Goal: Task Accomplishment & Management: Use online tool/utility

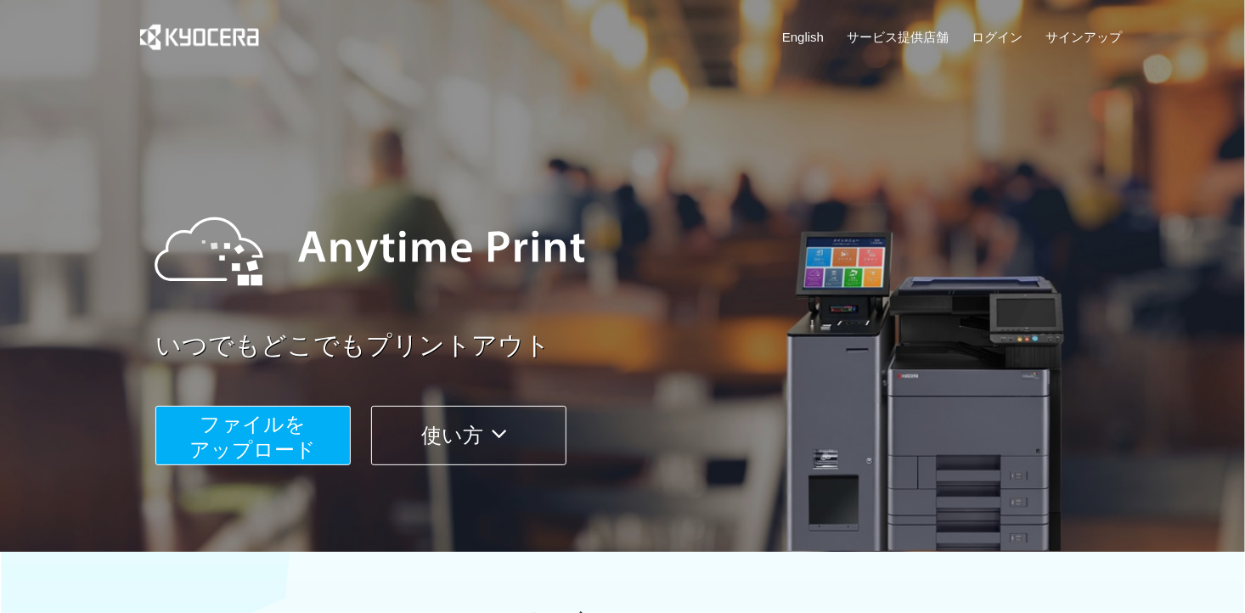
click at [255, 420] on span "ファイルを ​​アップロード" at bounding box center [253, 437] width 127 height 48
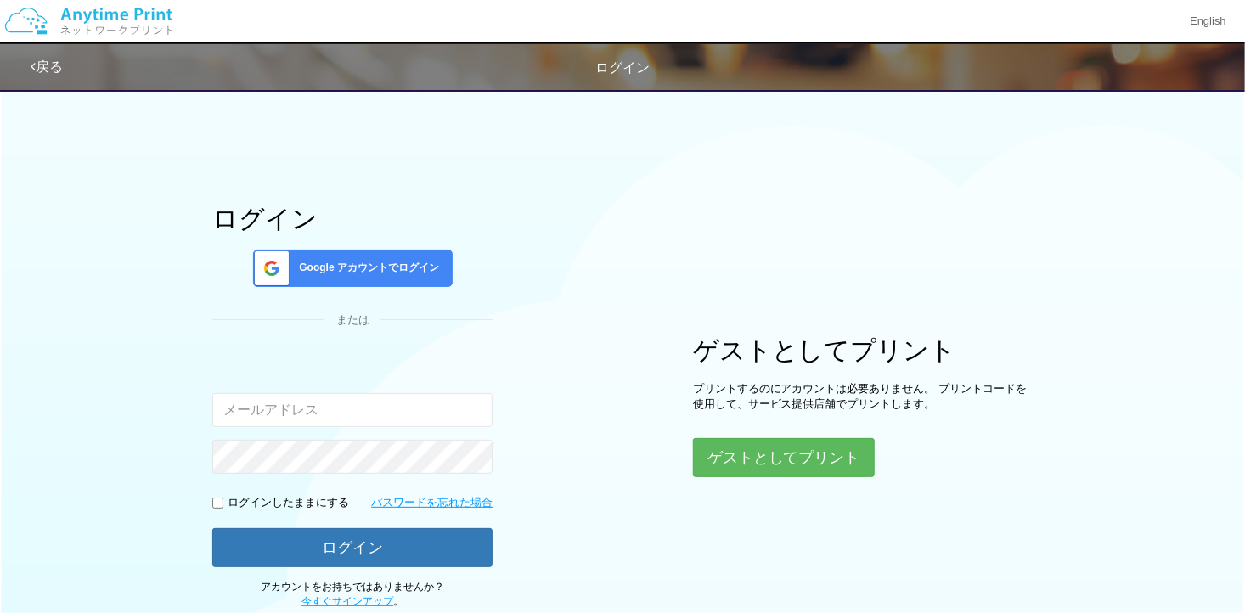
type input "[EMAIL_ADDRESS][DOMAIN_NAME]"
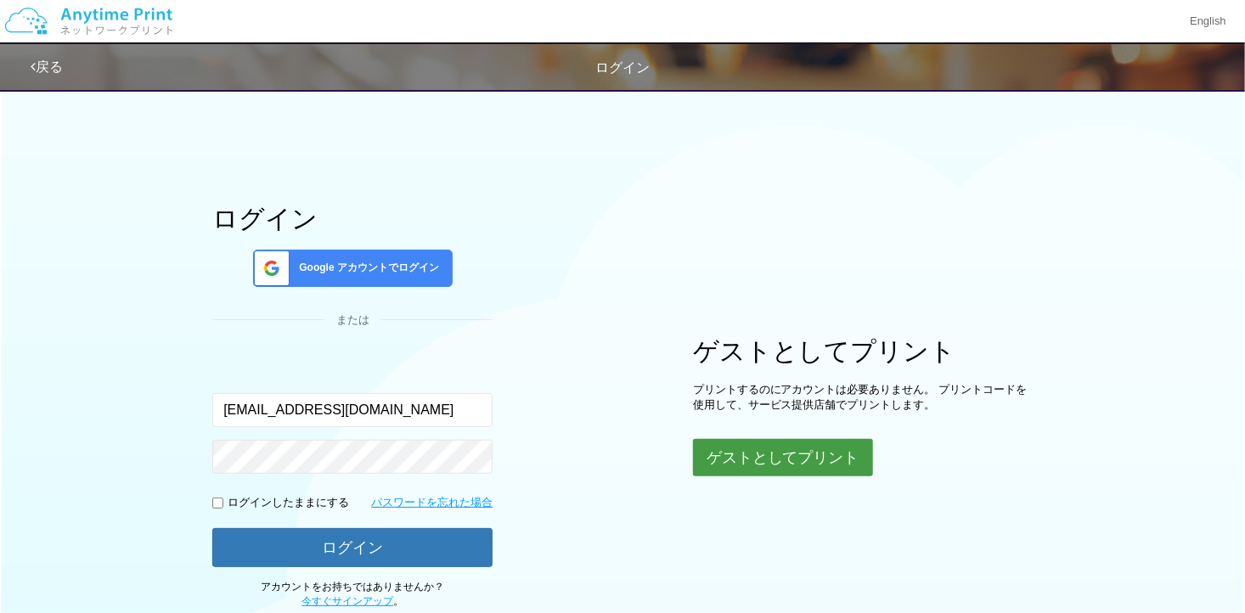
click at [748, 449] on button "ゲストとしてプリント" at bounding box center [783, 457] width 180 height 37
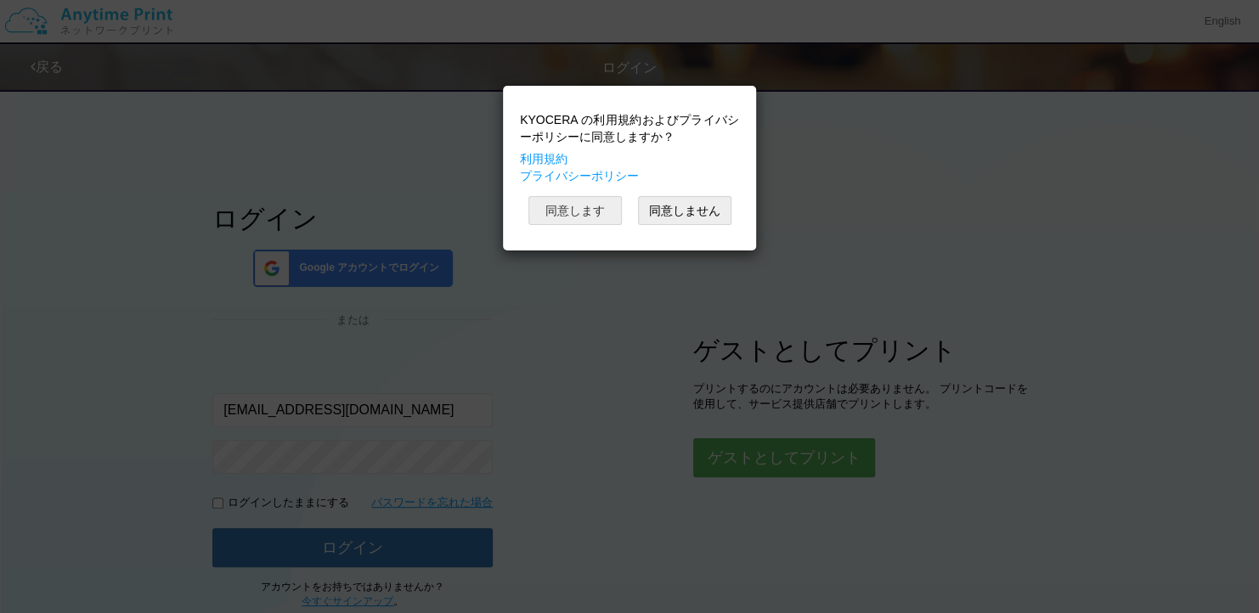
click at [605, 205] on button "同意します" at bounding box center [574, 210] width 93 height 29
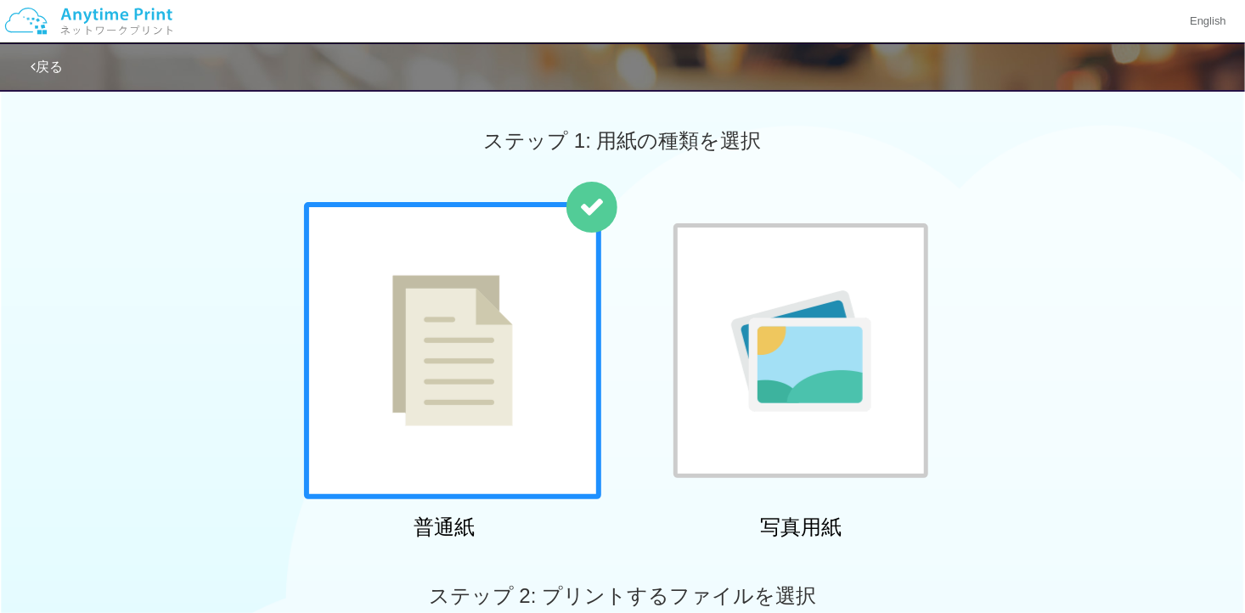
click at [827, 250] on div at bounding box center [801, 350] width 255 height 255
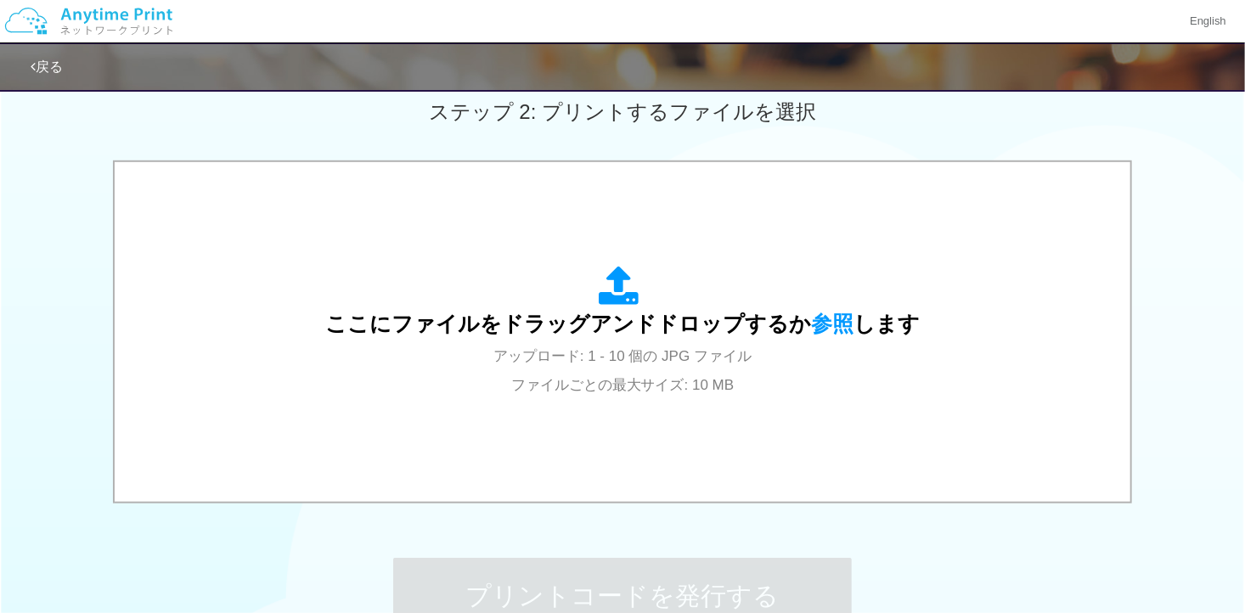
scroll to position [595, 0]
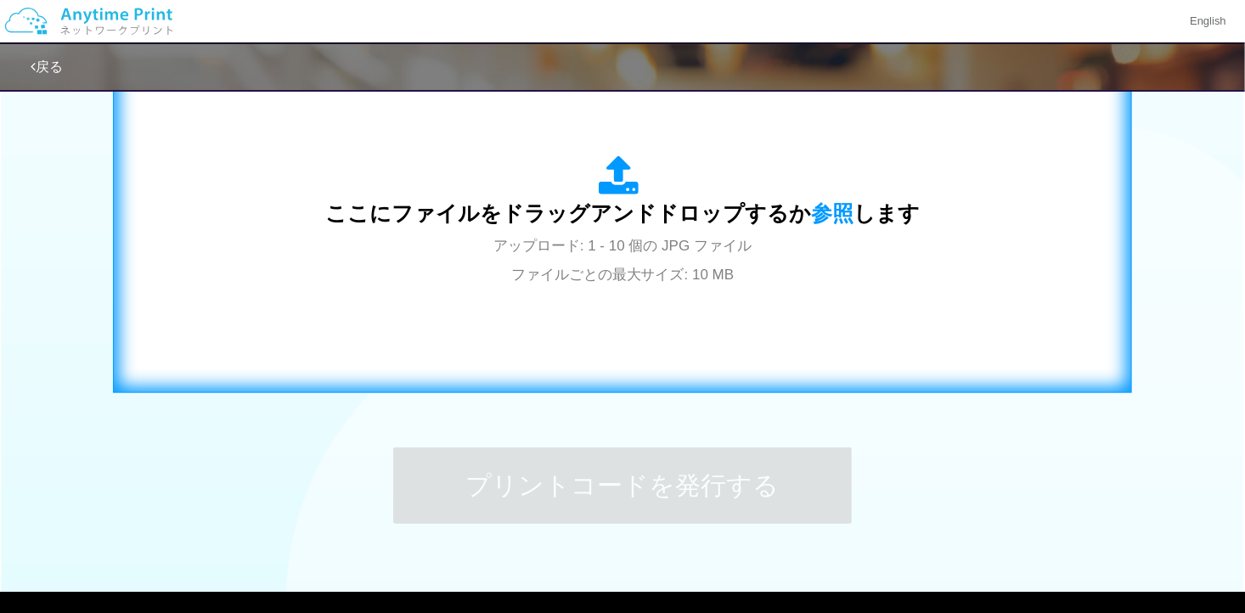
click at [812, 259] on div "ここにファイルをドラッグアンドドロップするか 参照 します アップロード: 1 - 10 個の JPG ファイル ファイルごとの最大サイズ: 10 MB" at bounding box center [622, 221] width 595 height 133
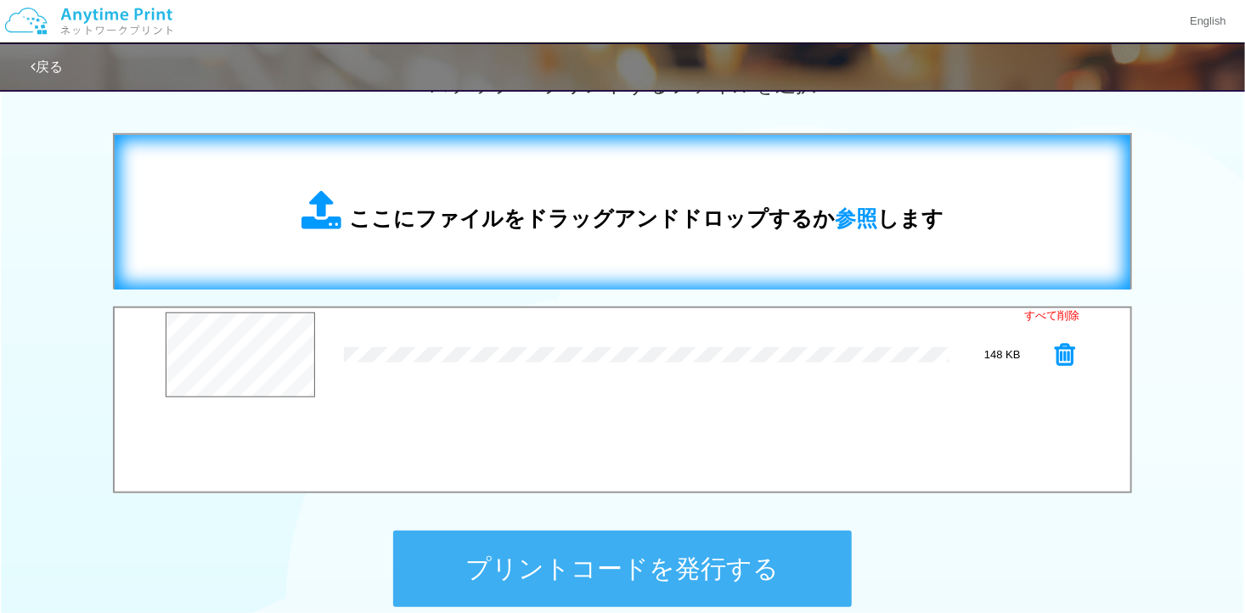
scroll to position [509, 0]
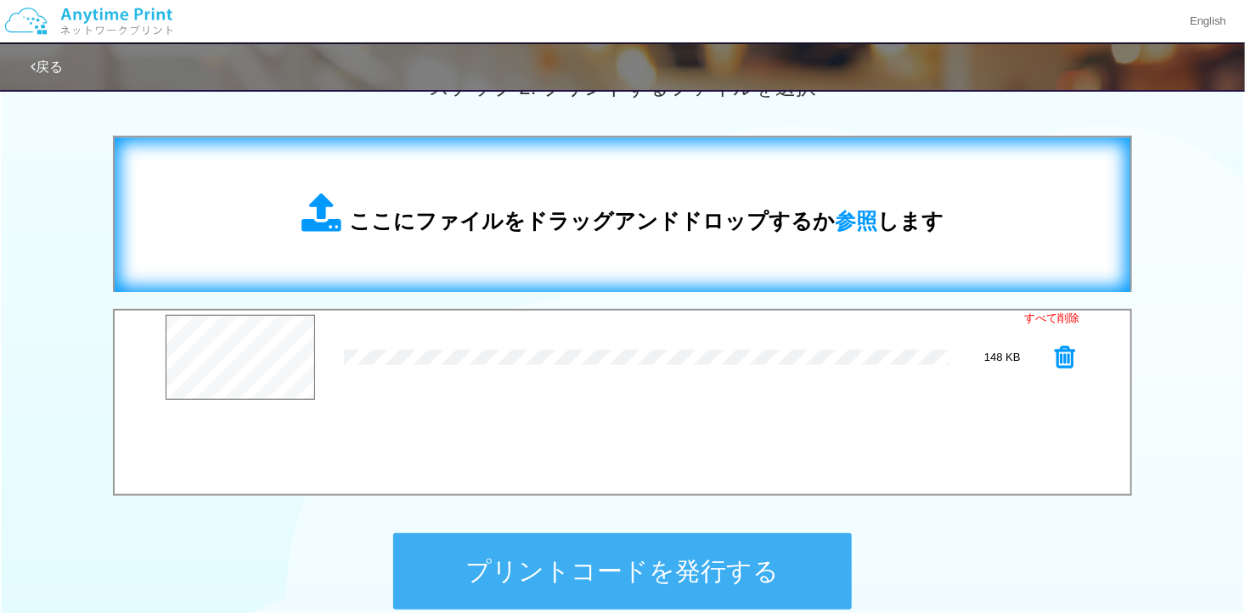
click at [550, 198] on div "ここにファイルをドラッグアンドドロップするか 参照 します" at bounding box center [623, 215] width 642 height 44
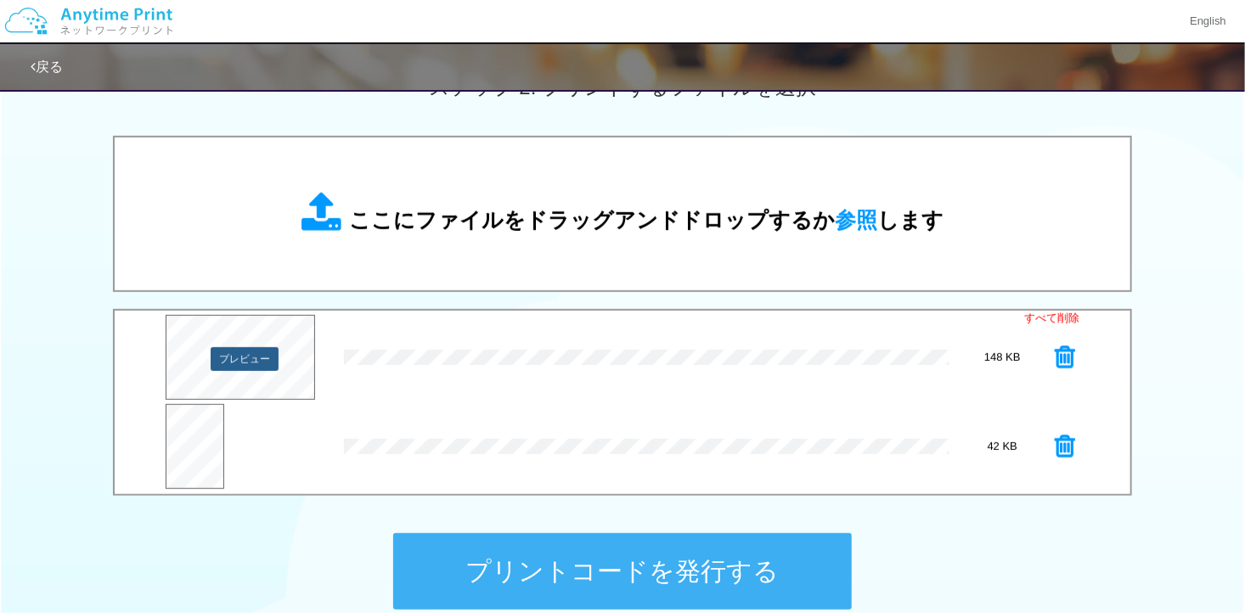
click at [275, 366] on button "プレビュー" at bounding box center [245, 359] width 68 height 24
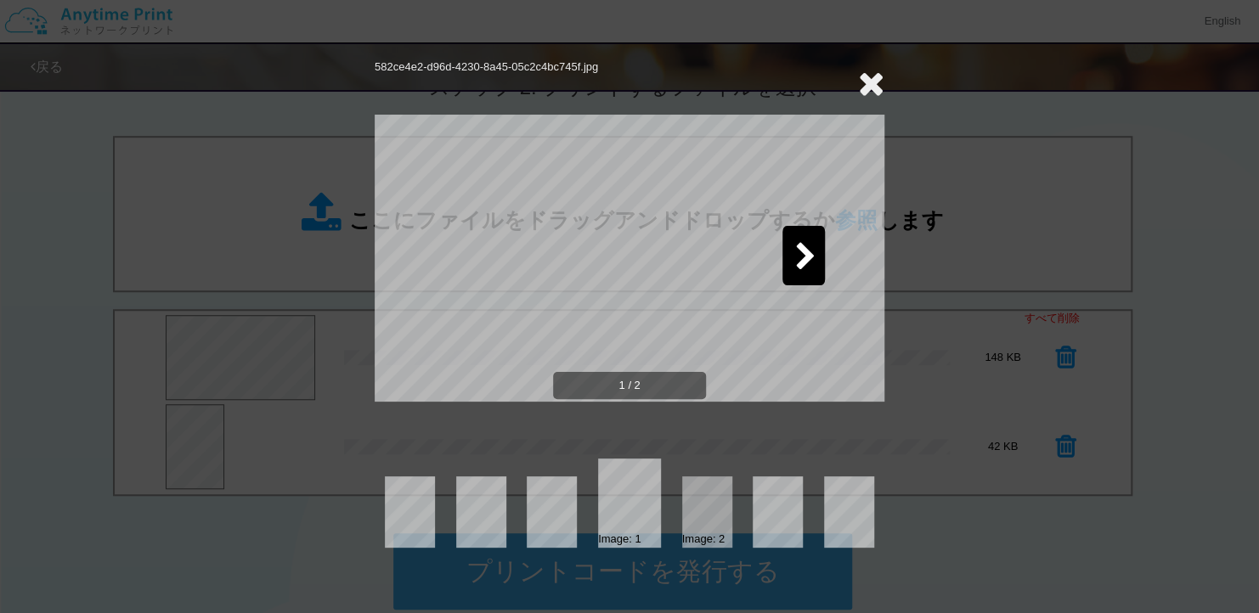
click at [806, 255] on icon at bounding box center [805, 258] width 21 height 30
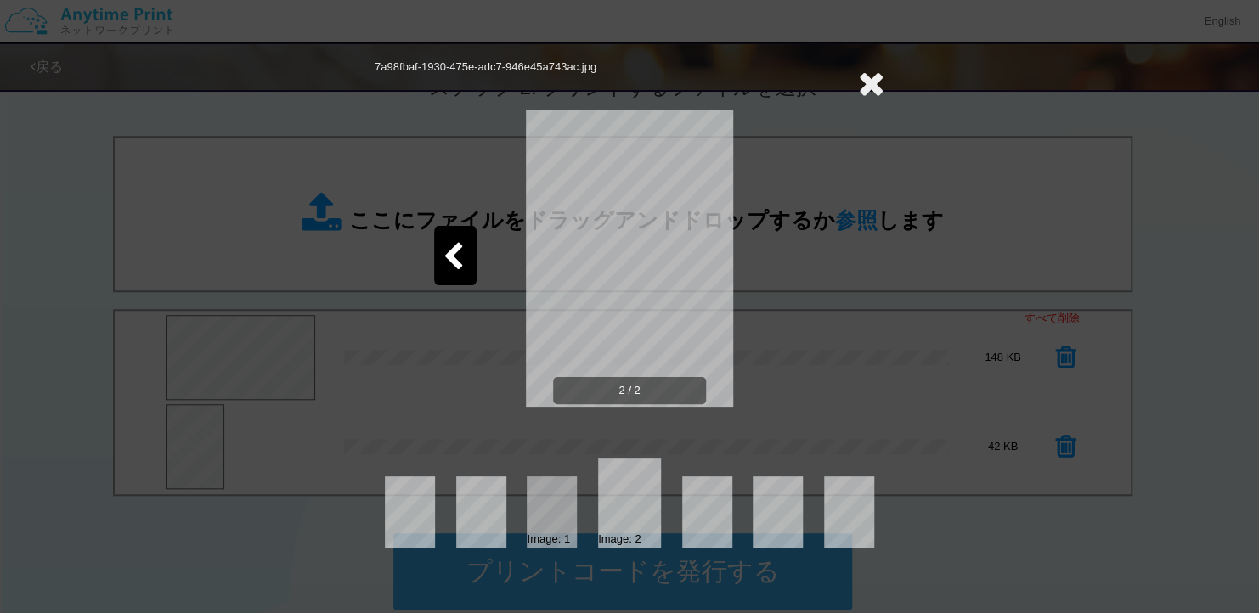
click at [873, 72] on icon at bounding box center [871, 83] width 26 height 34
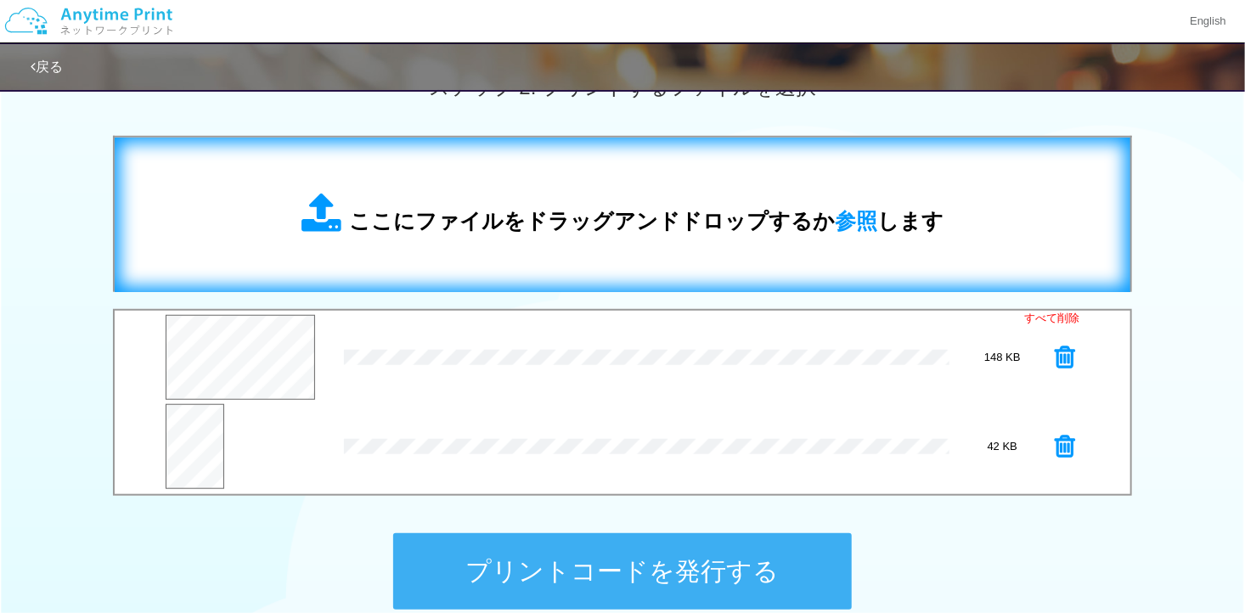
click at [685, 200] on div "ここにファイルをドラッグアンドドロップするか 参照 します" at bounding box center [623, 215] width 642 height 44
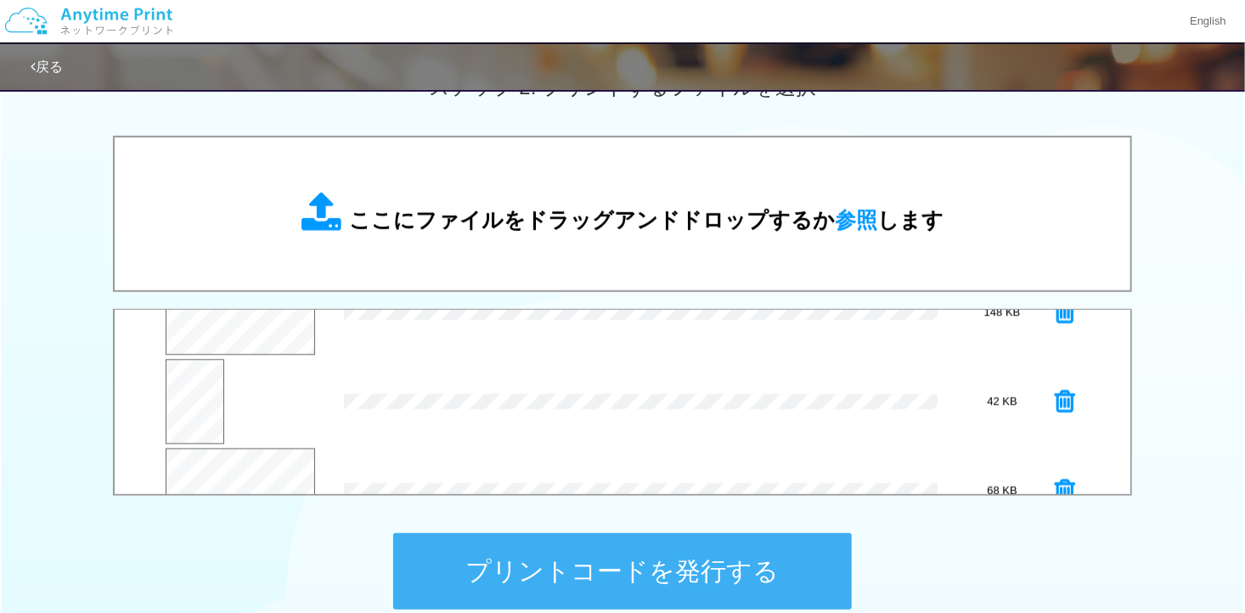
scroll to position [88, 0]
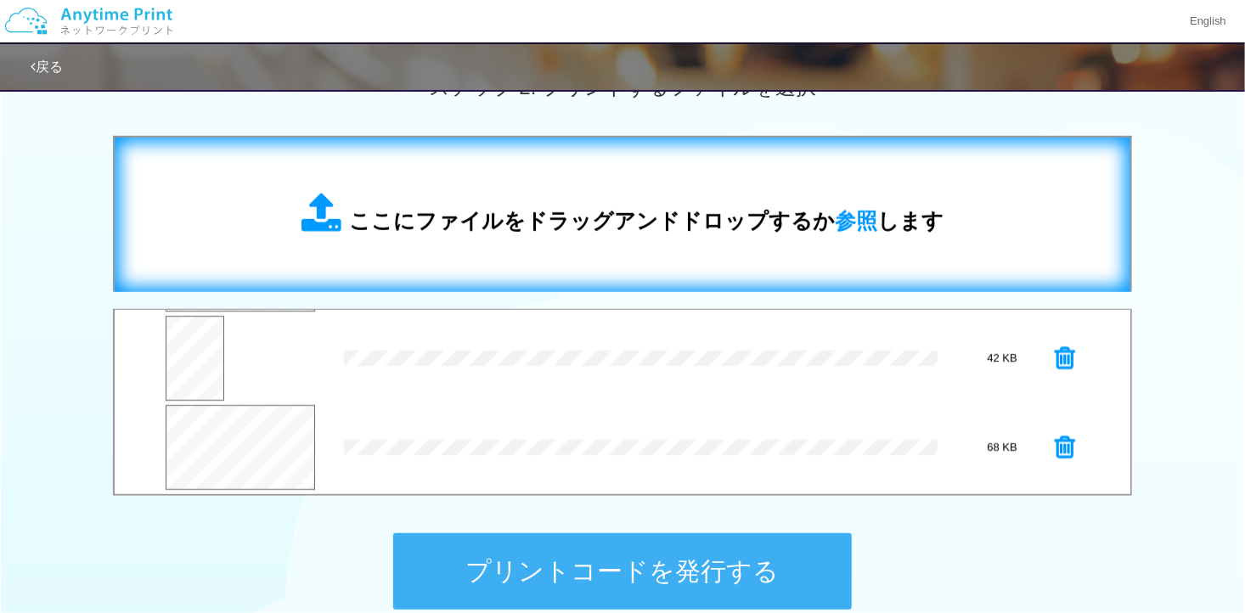
click at [530, 200] on div "ここにファイルをドラッグアンドドロップするか 参照 します" at bounding box center [623, 215] width 642 height 44
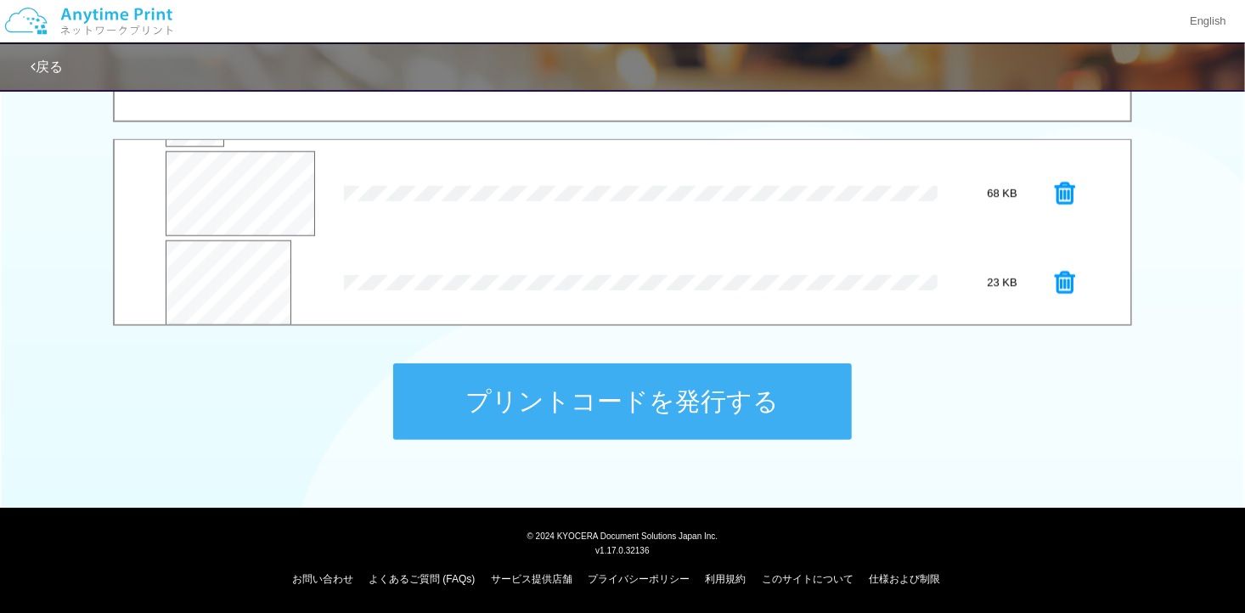
scroll to position [177, 0]
click at [247, 278] on button "プレビュー" at bounding box center [233, 280] width 68 height 24
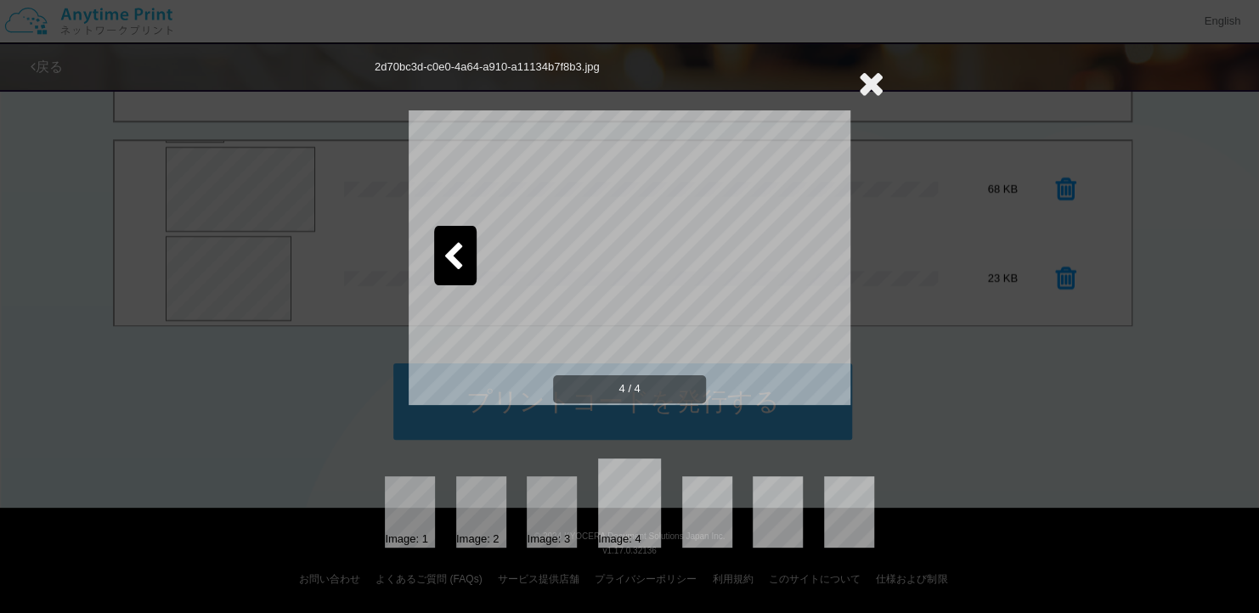
click at [468, 247] on div at bounding box center [455, 255] width 42 height 59
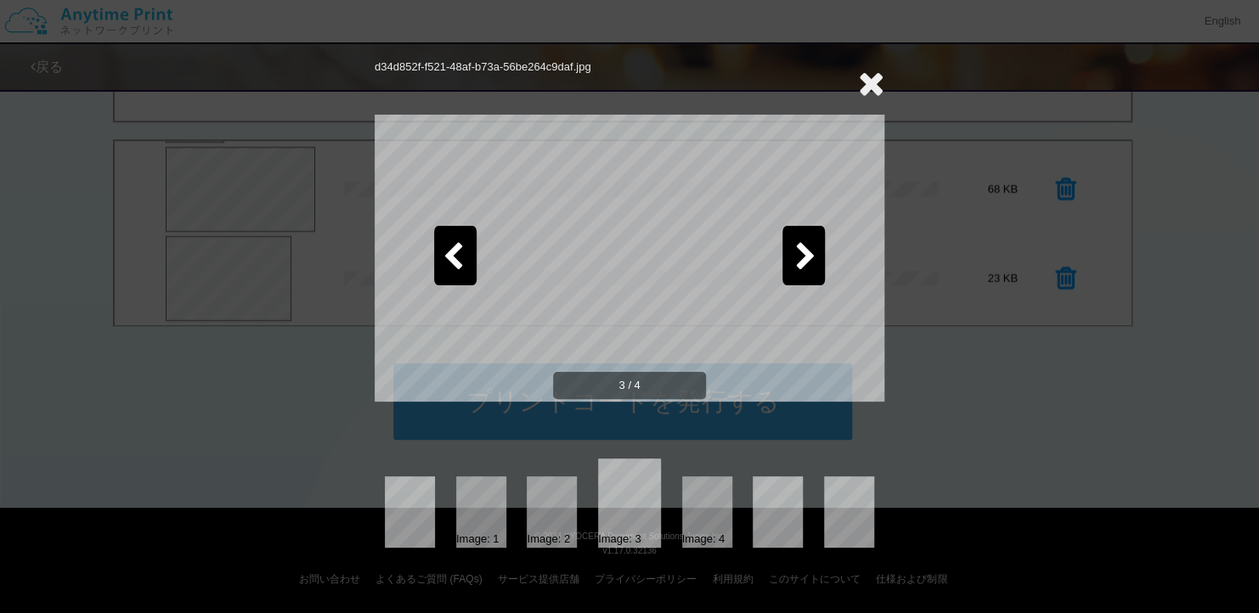
click at [866, 72] on icon at bounding box center [871, 83] width 26 height 34
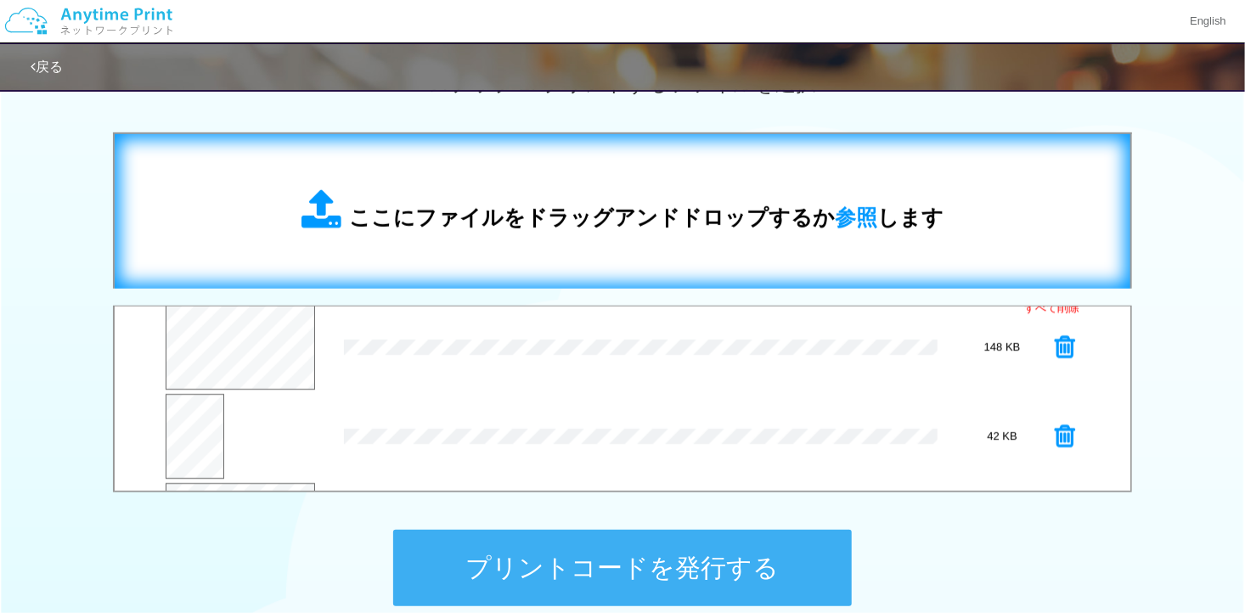
scroll to position [509, 0]
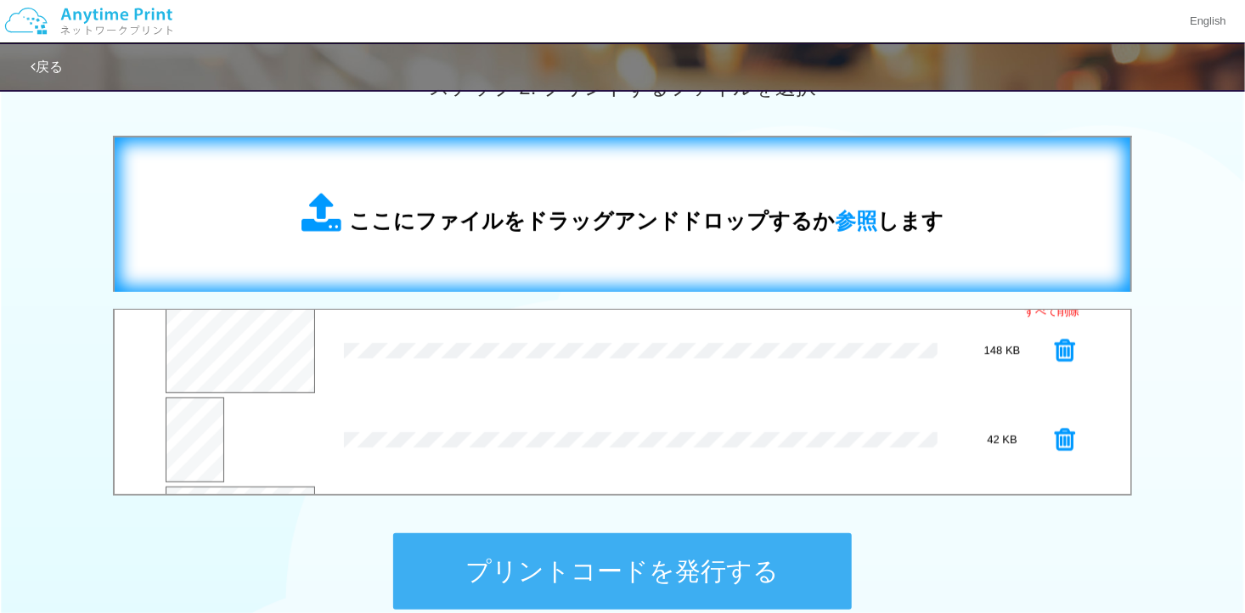
click at [584, 170] on div "ここにファイルをドラッグアンドドロップするか 参照 します" at bounding box center [623, 215] width 982 height 121
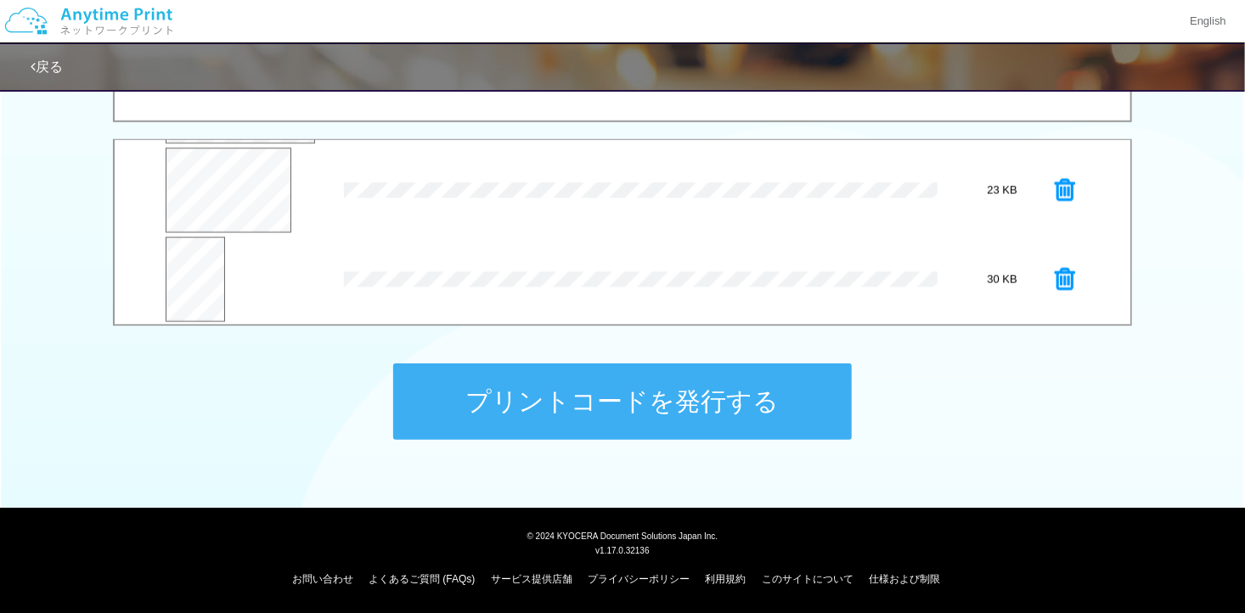
scroll to position [266, 0]
click at [184, 285] on button "プレビュー" at bounding box center [195, 287] width 59 height 39
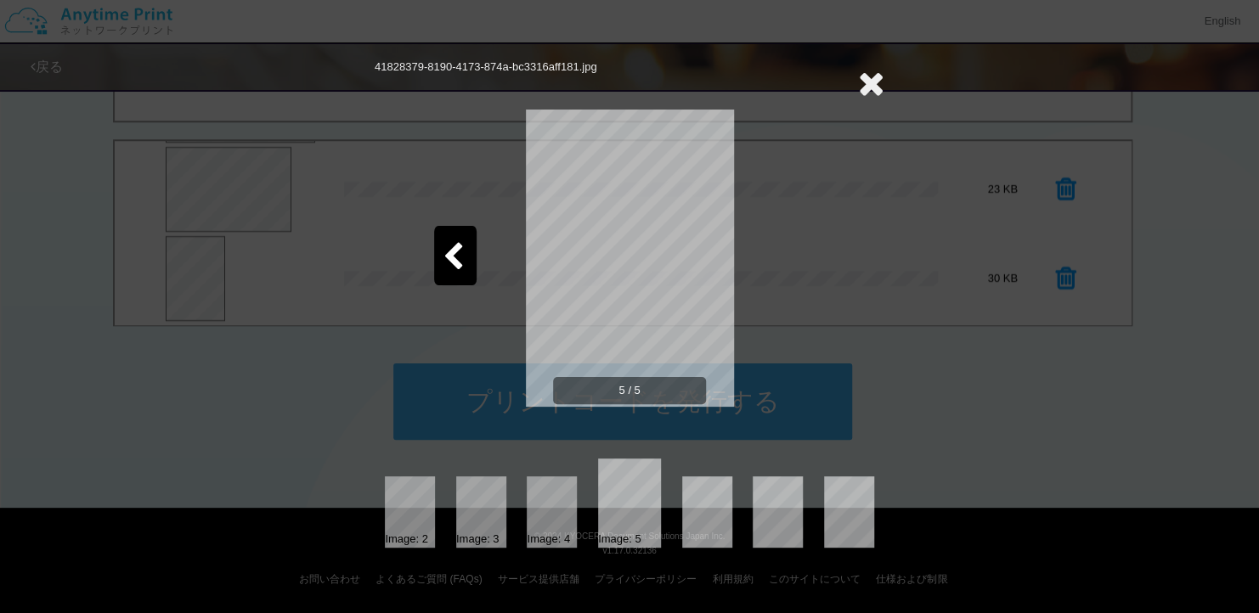
click at [869, 79] on icon at bounding box center [871, 83] width 26 height 34
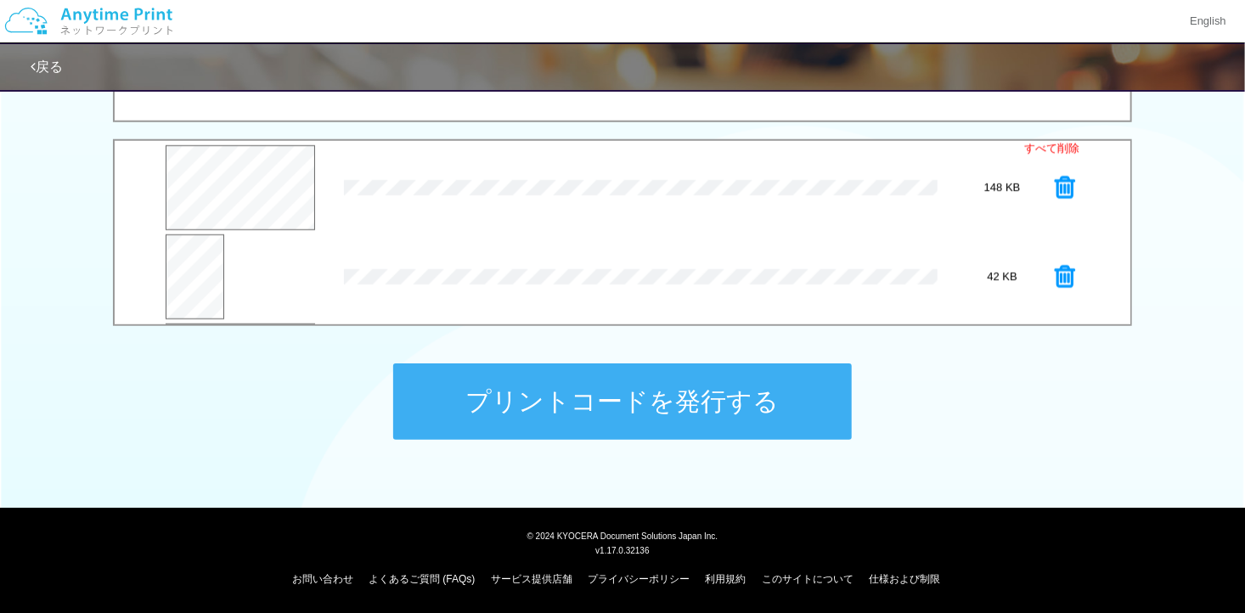
scroll to position [594, 0]
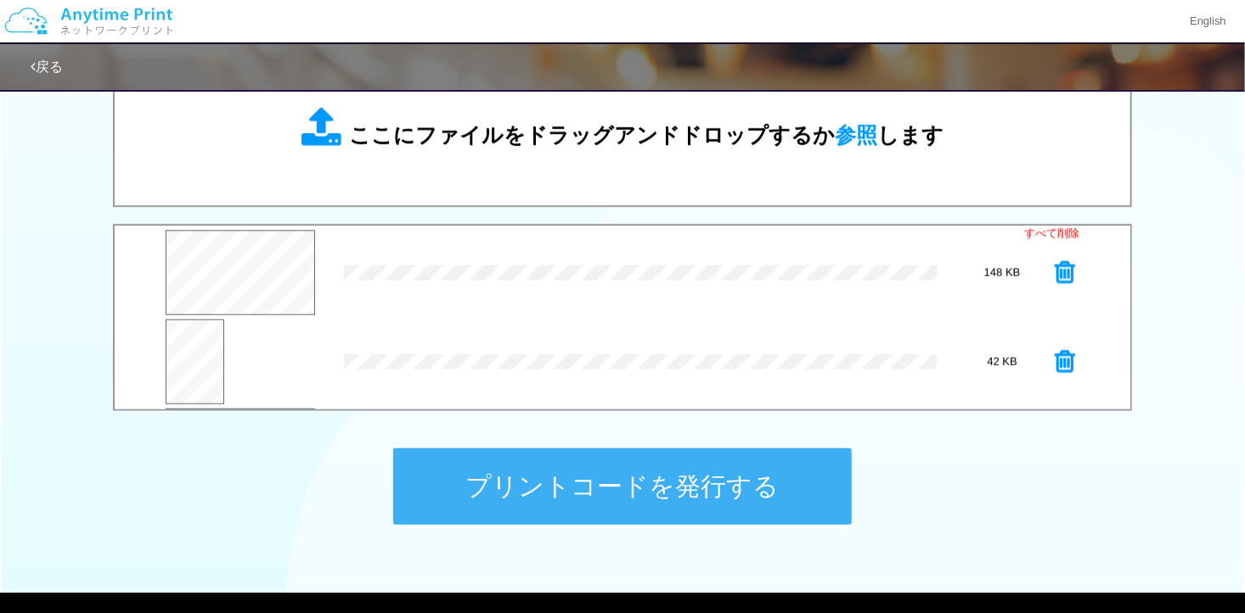
click at [611, 147] on span "ここにファイルをドラッグアンドドロップするか 参照 します" at bounding box center [646, 135] width 595 height 24
click at [253, 364] on button "プレビュー" at bounding box center [245, 365] width 68 height 24
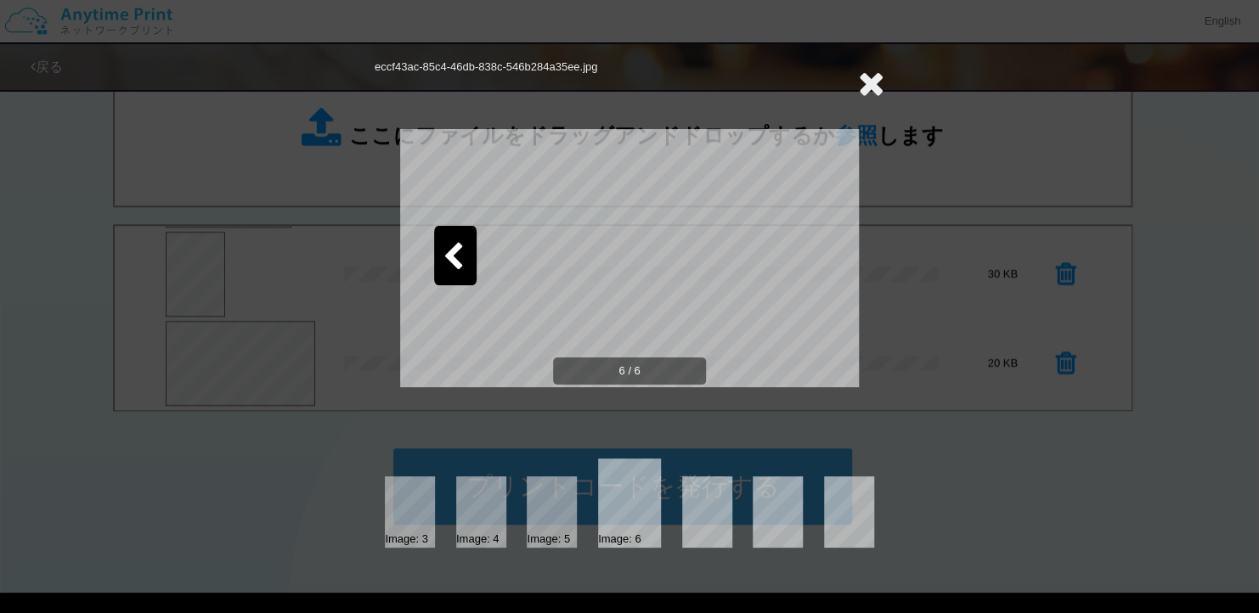
click at [448, 246] on icon at bounding box center [453, 258] width 21 height 30
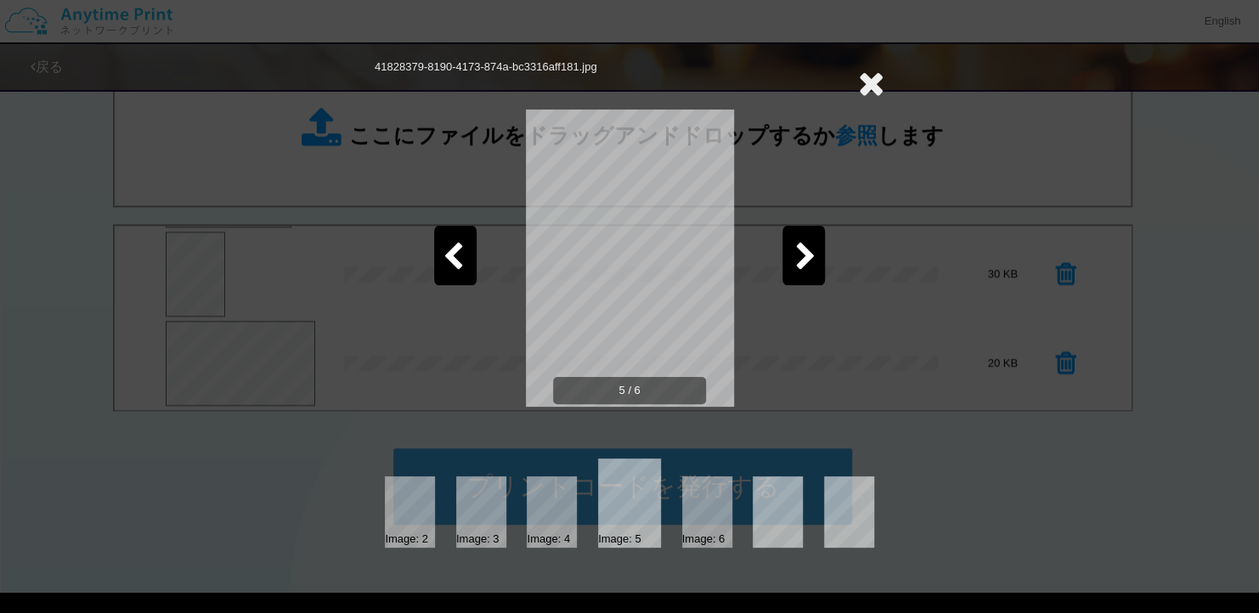
click at [448, 246] on icon at bounding box center [453, 258] width 21 height 30
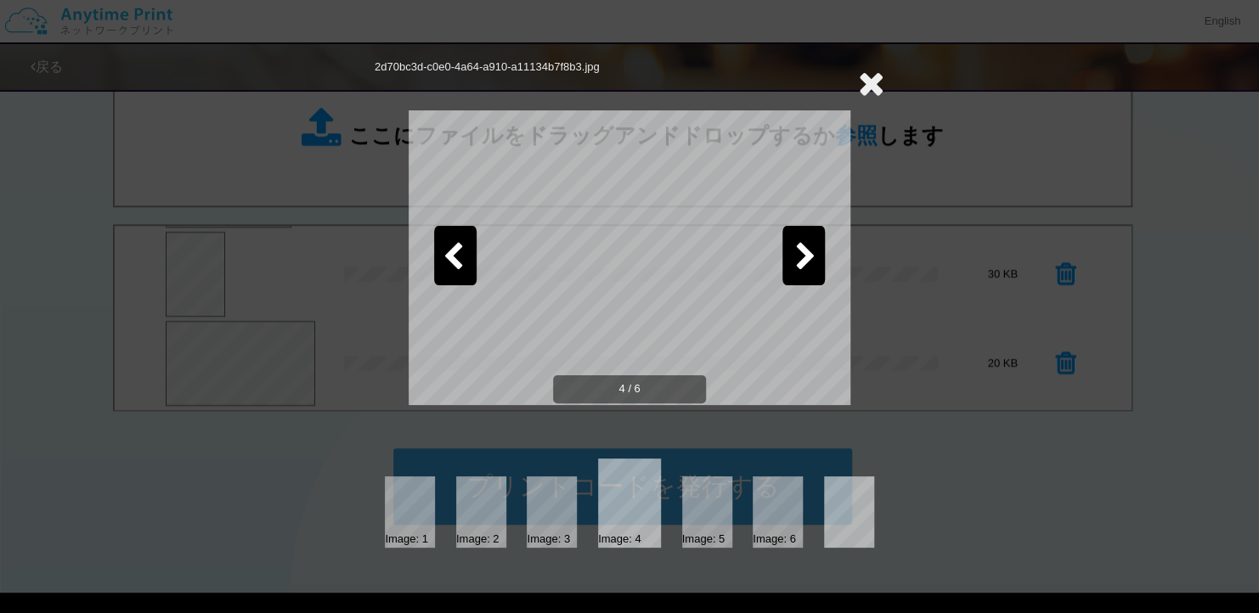
click at [448, 246] on icon at bounding box center [453, 258] width 21 height 30
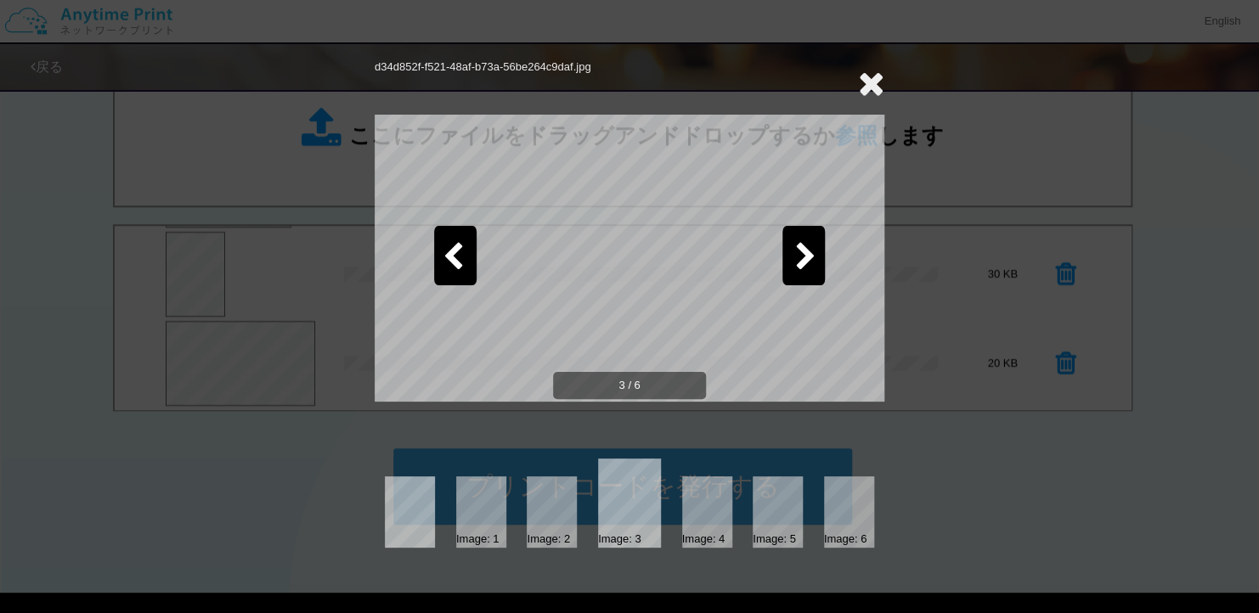
click at [785, 239] on div at bounding box center [803, 255] width 42 height 59
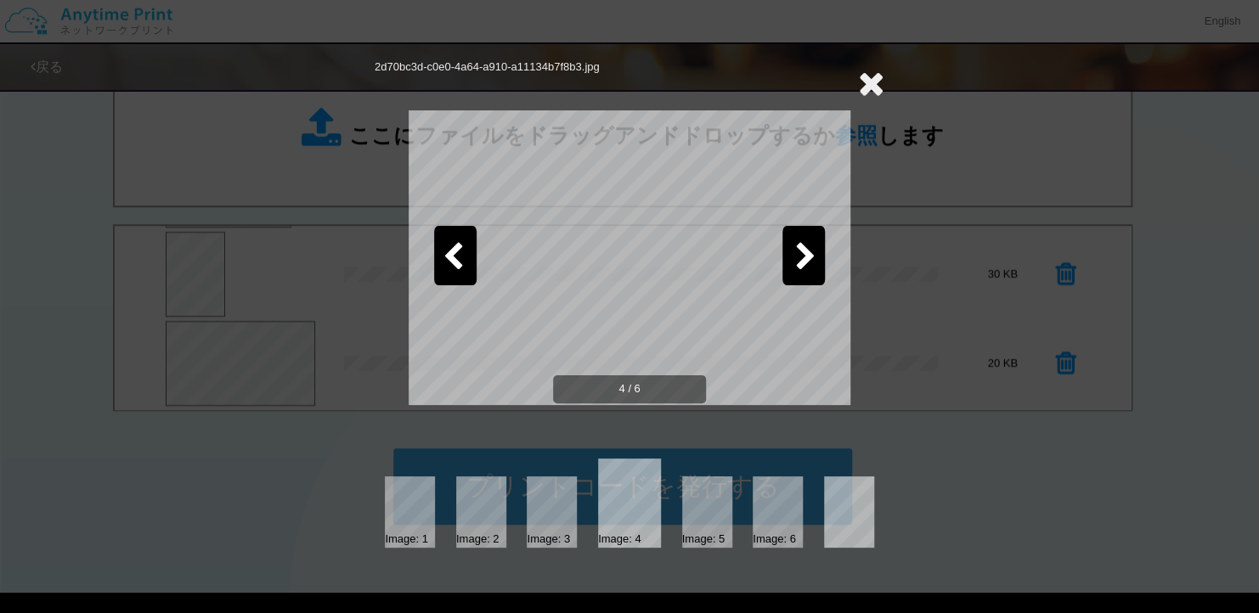
click at [878, 72] on icon at bounding box center [871, 83] width 26 height 34
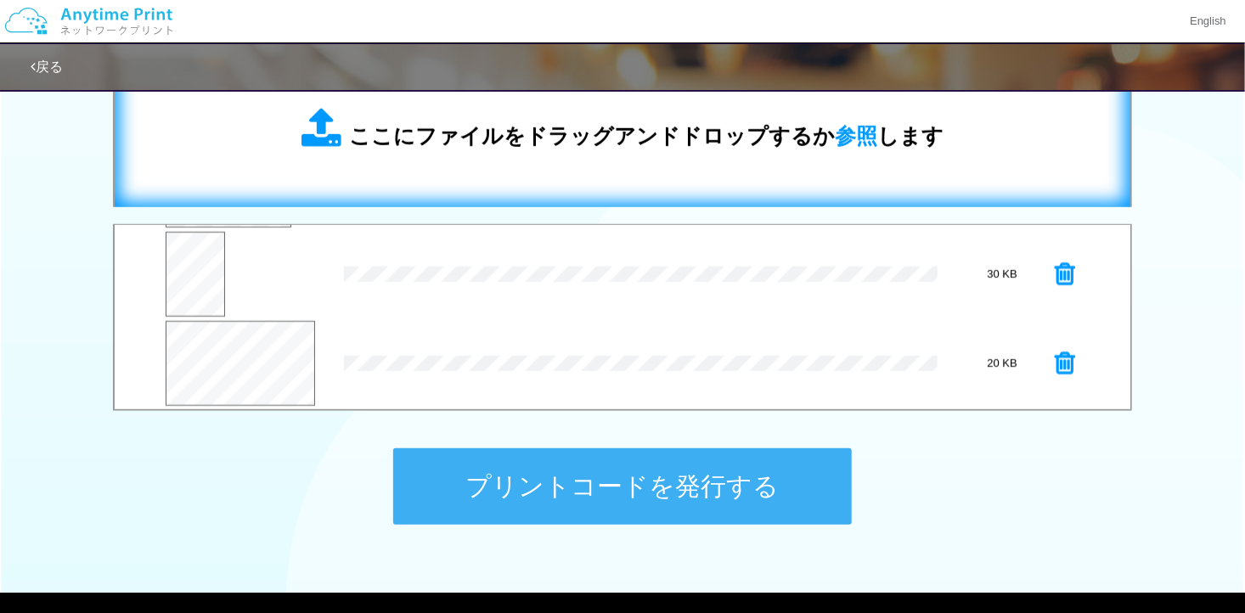
click at [773, 130] on span "ここにファイルをドラッグアンドドロップするか 参照 します" at bounding box center [646, 136] width 595 height 24
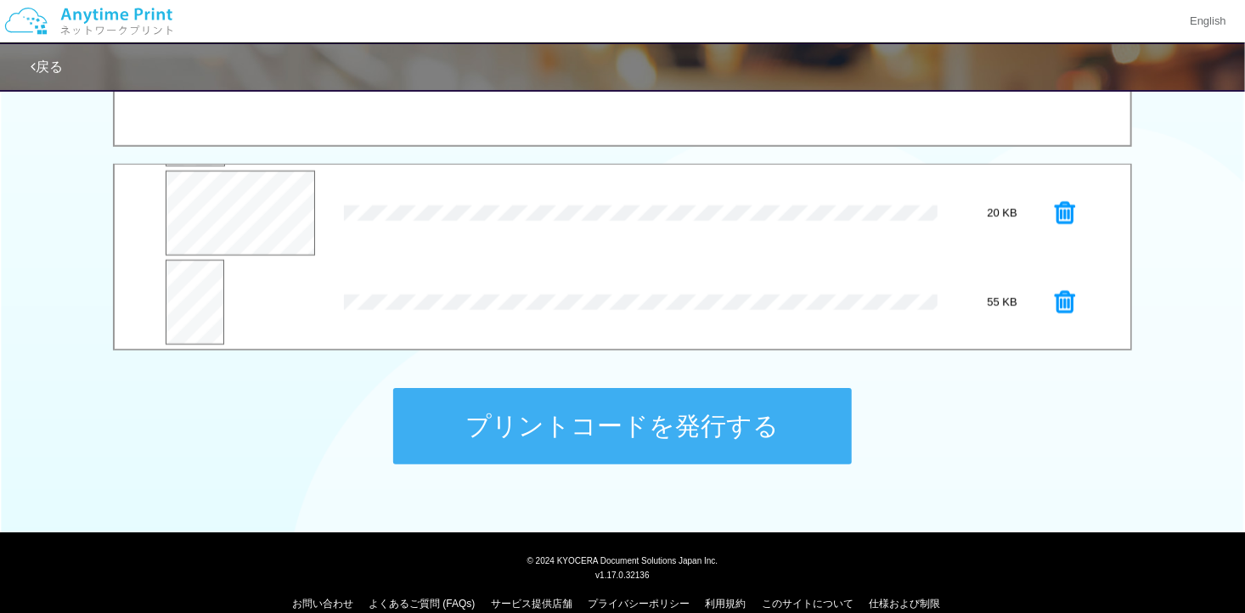
scroll to position [679, 0]
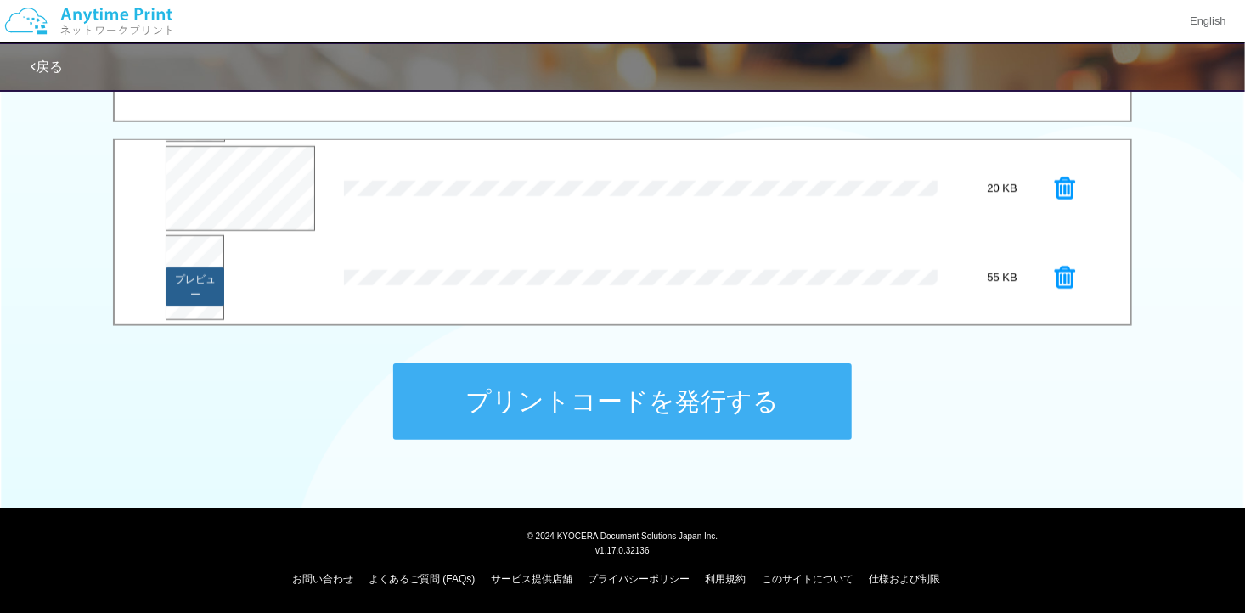
click at [190, 281] on button "プレビュー" at bounding box center [195, 287] width 59 height 39
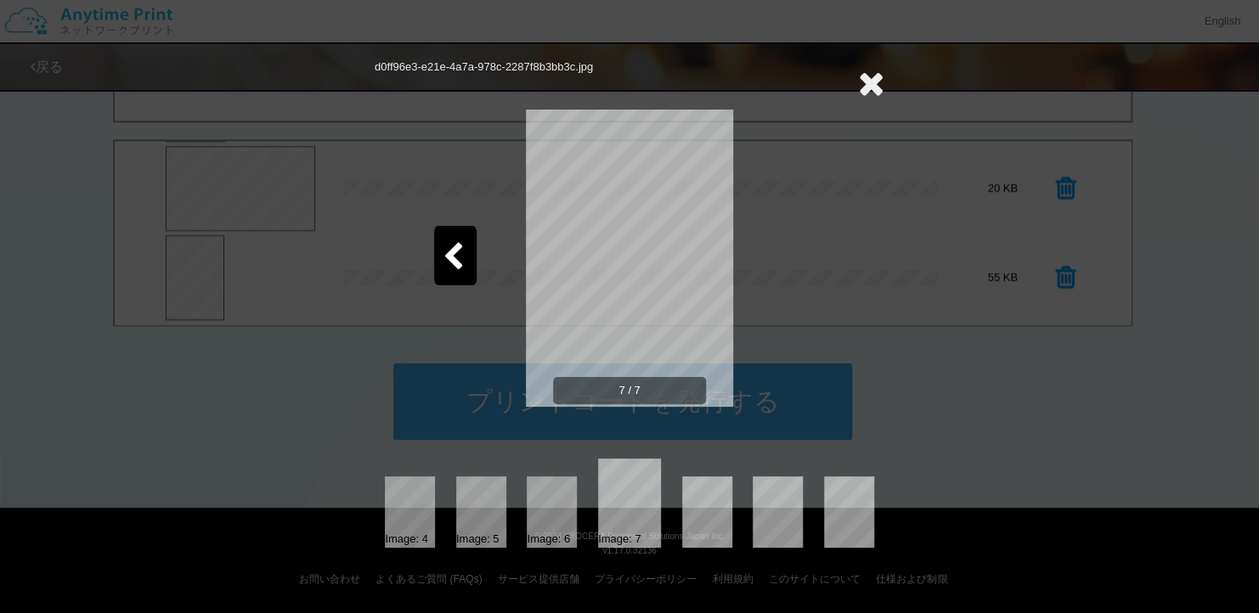
click at [876, 83] on icon at bounding box center [871, 83] width 26 height 34
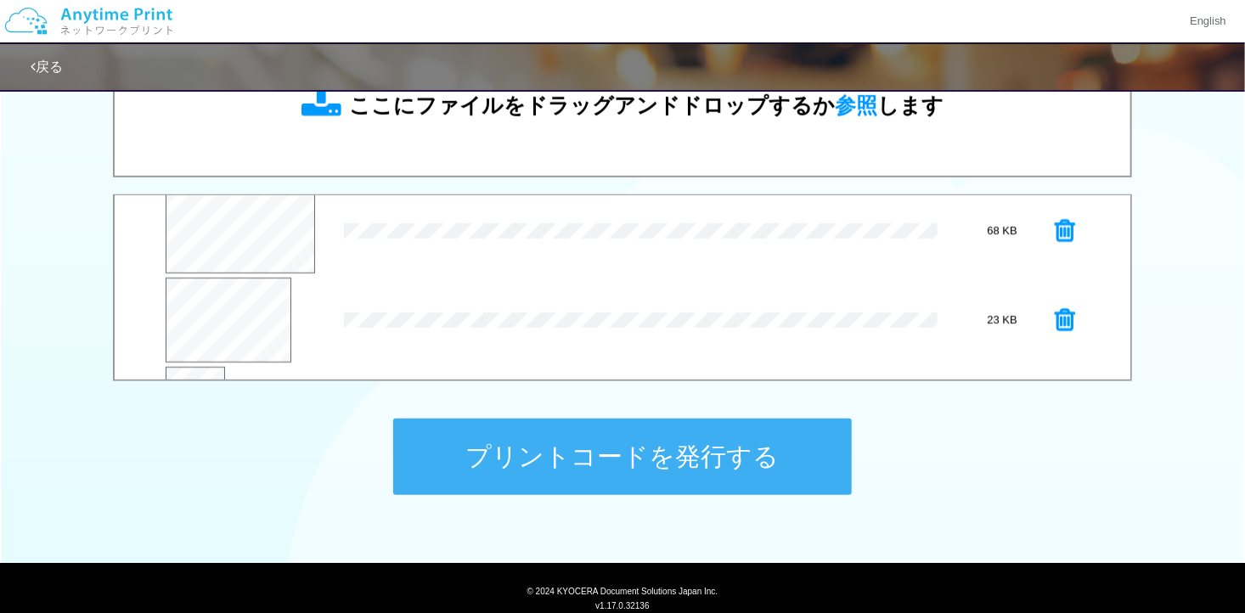
scroll to position [594, 0]
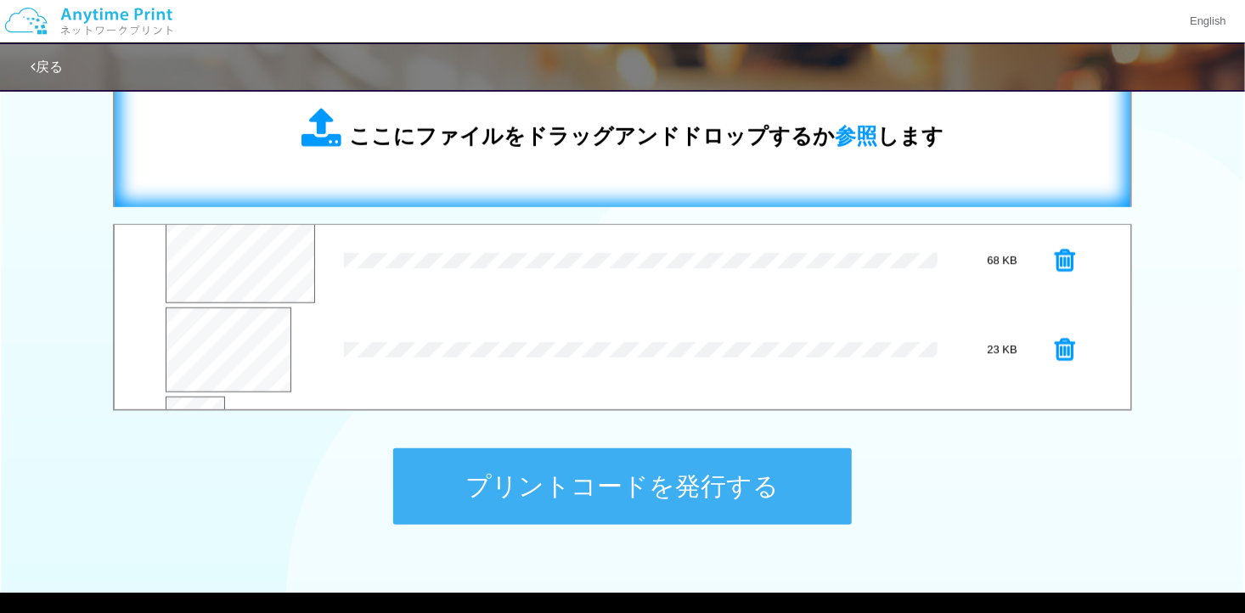
click at [554, 139] on span "ここにファイルをドラッグアンドドロップするか 参照 します" at bounding box center [646, 136] width 595 height 24
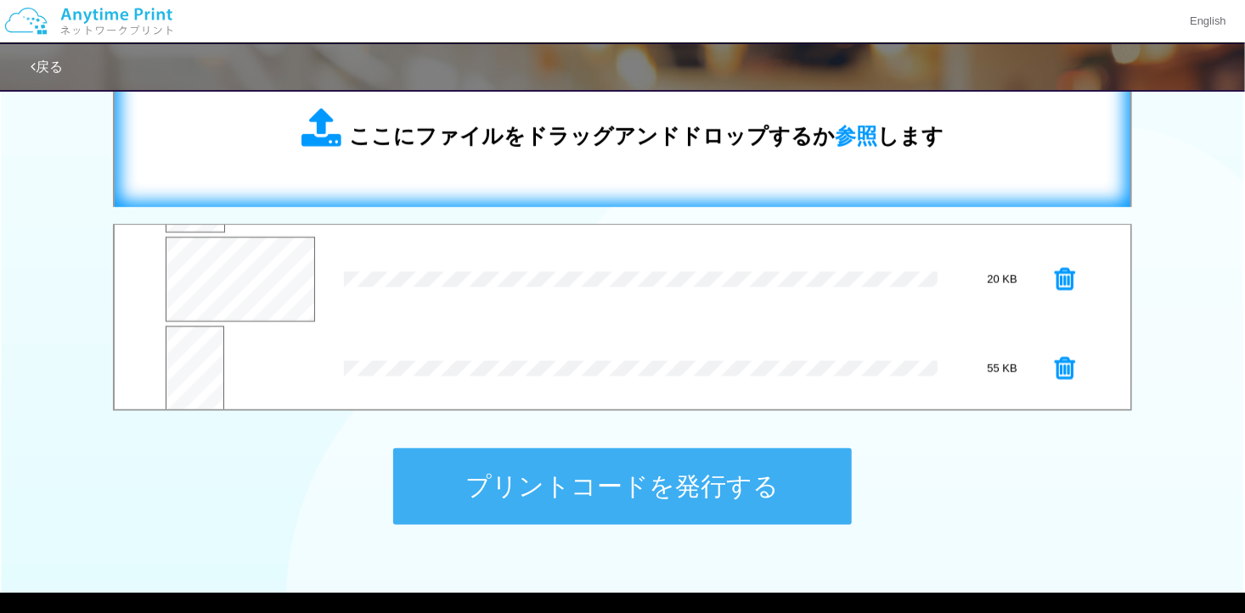
scroll to position [530, 0]
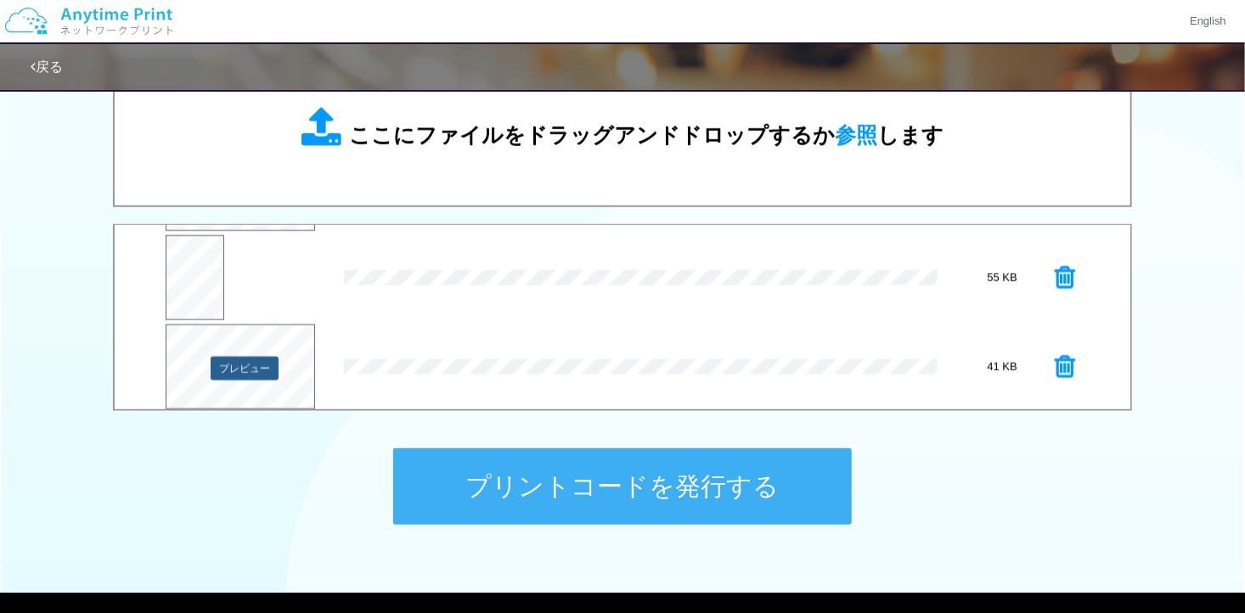
click at [240, 361] on button "プレビュー" at bounding box center [245, 369] width 68 height 24
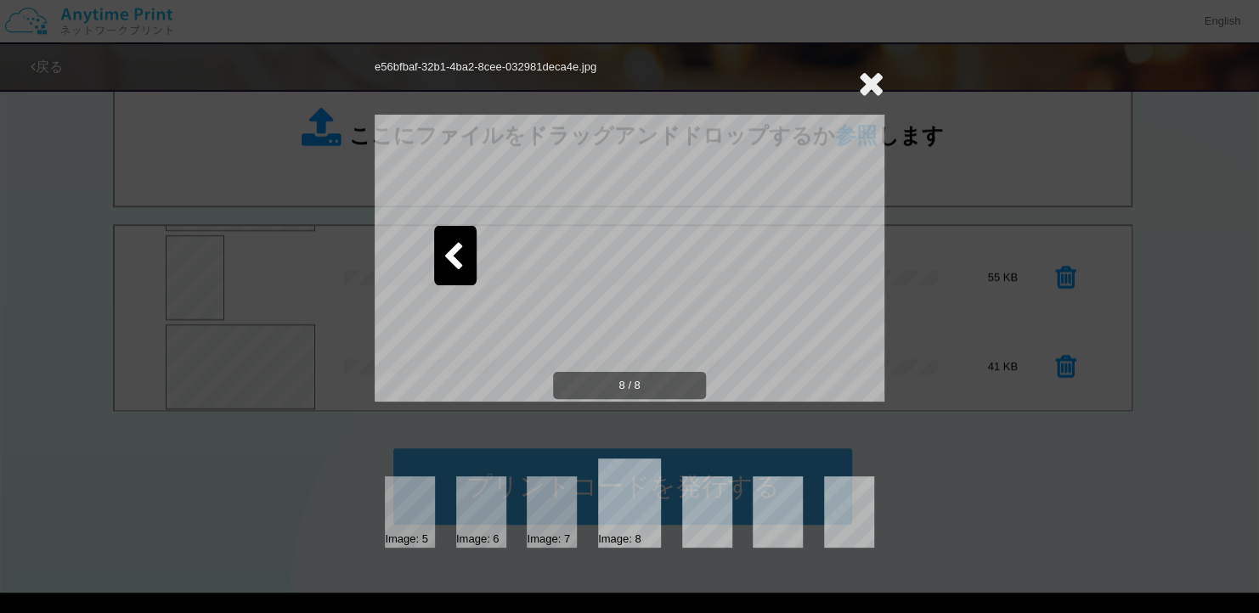
click at [440, 246] on div at bounding box center [455, 255] width 42 height 59
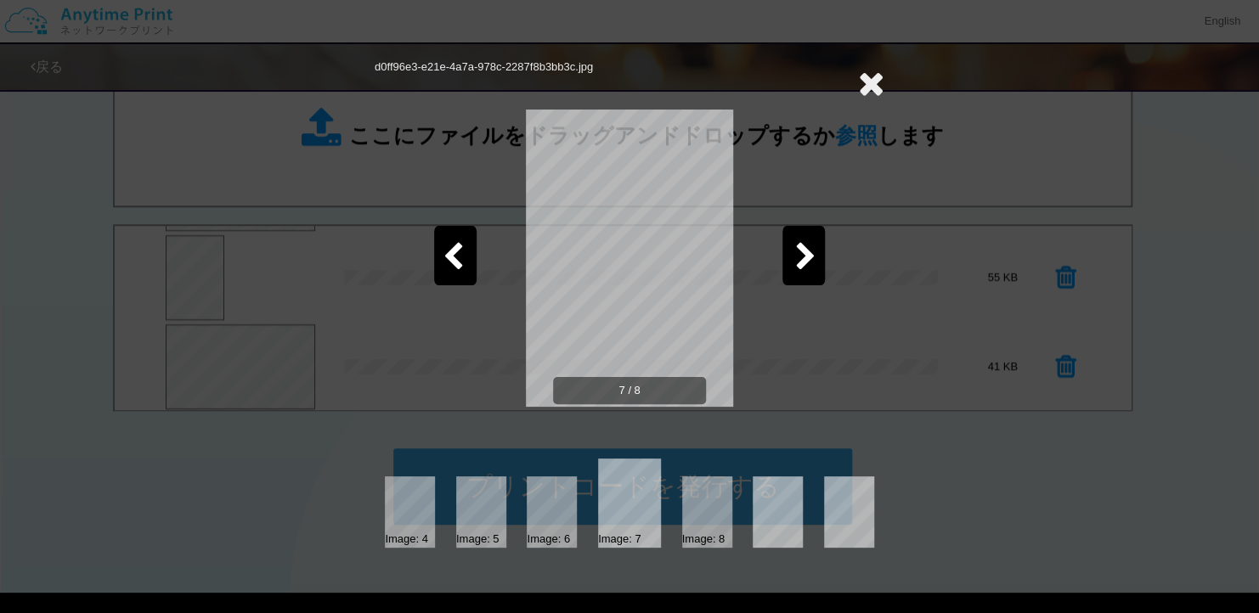
click at [866, 85] on icon at bounding box center [871, 83] width 26 height 34
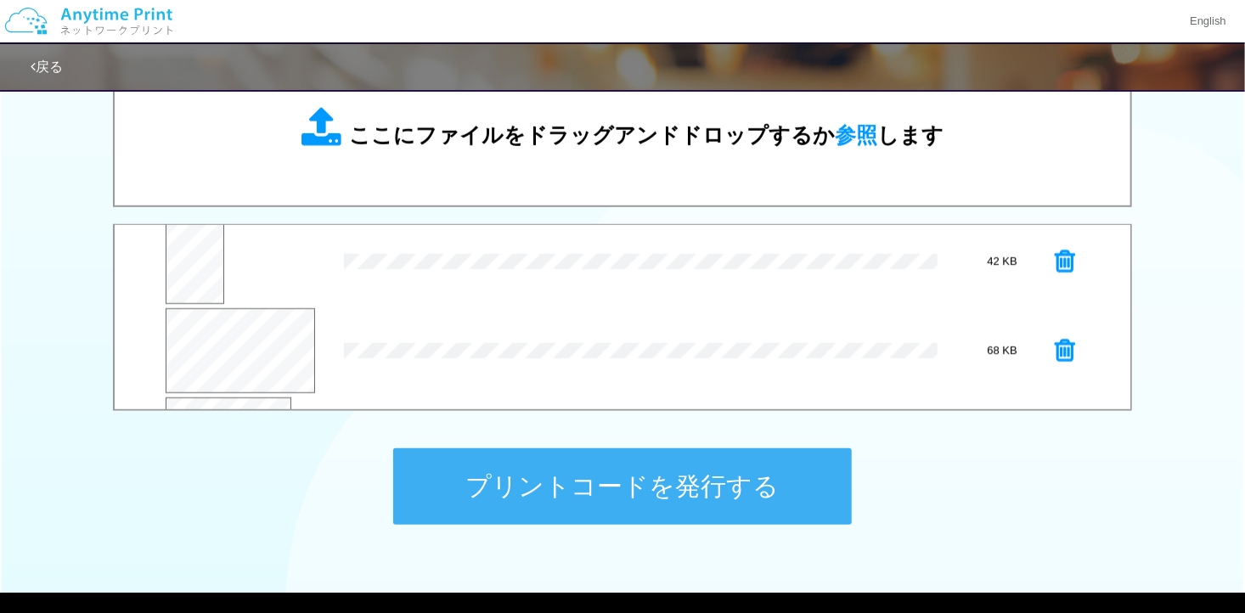
scroll to position [20, 0]
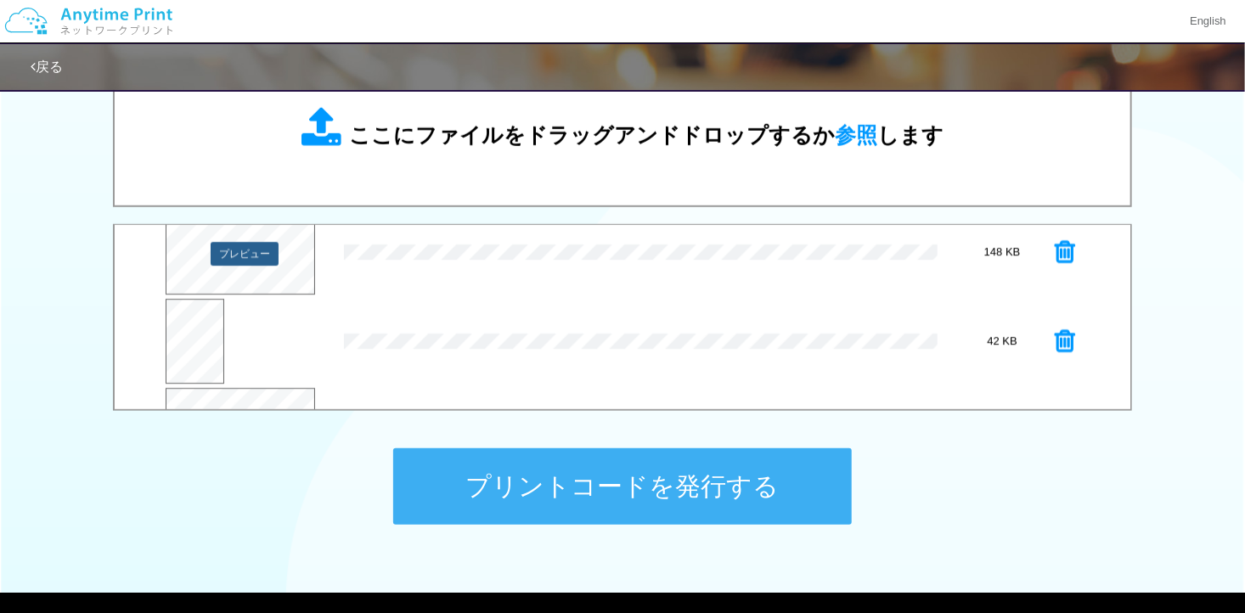
click at [255, 266] on div "プレビュー" at bounding box center [241, 255] width 150 height 90
click at [255, 259] on button "プレビュー" at bounding box center [245, 254] width 68 height 24
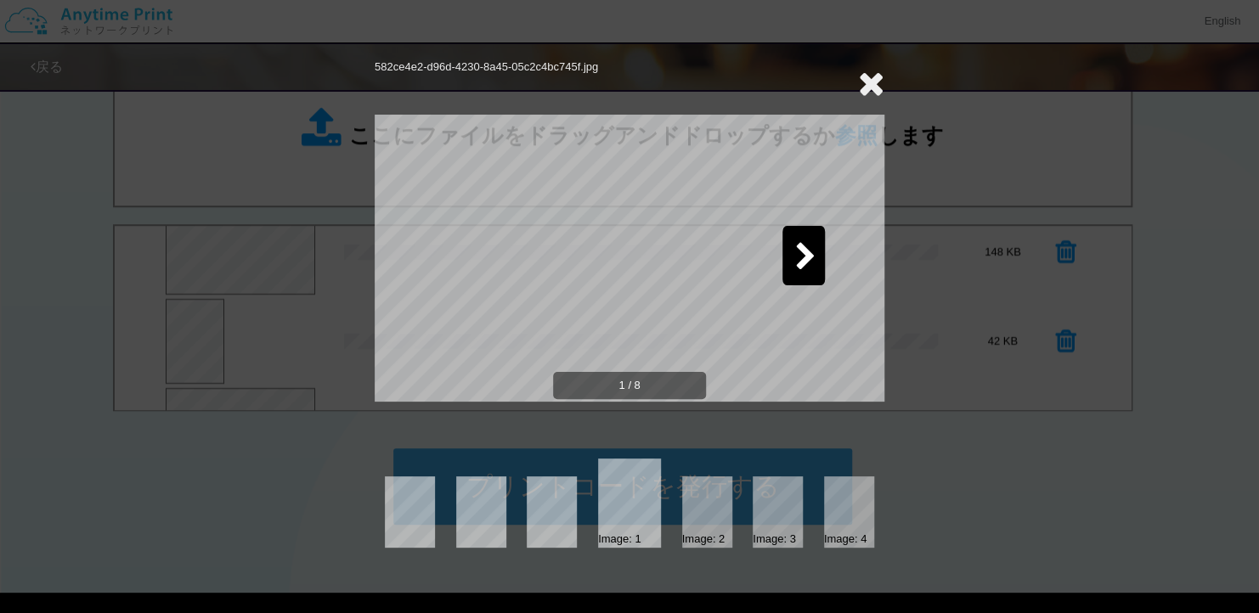
click at [796, 263] on icon at bounding box center [805, 258] width 21 height 30
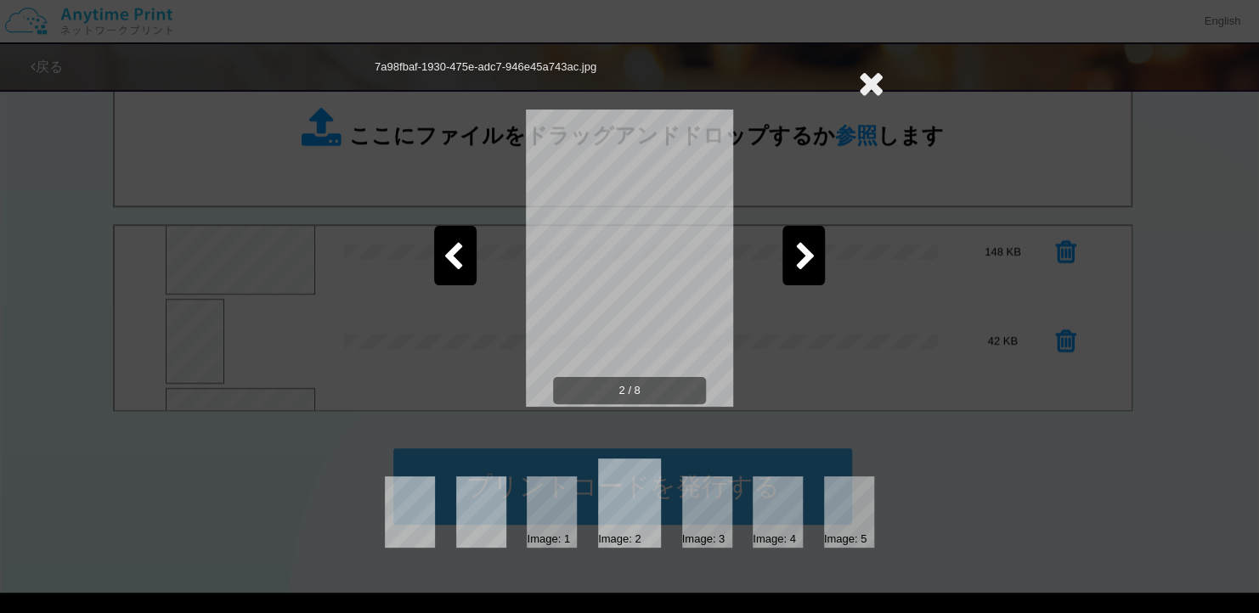
click at [873, 85] on icon at bounding box center [871, 83] width 26 height 34
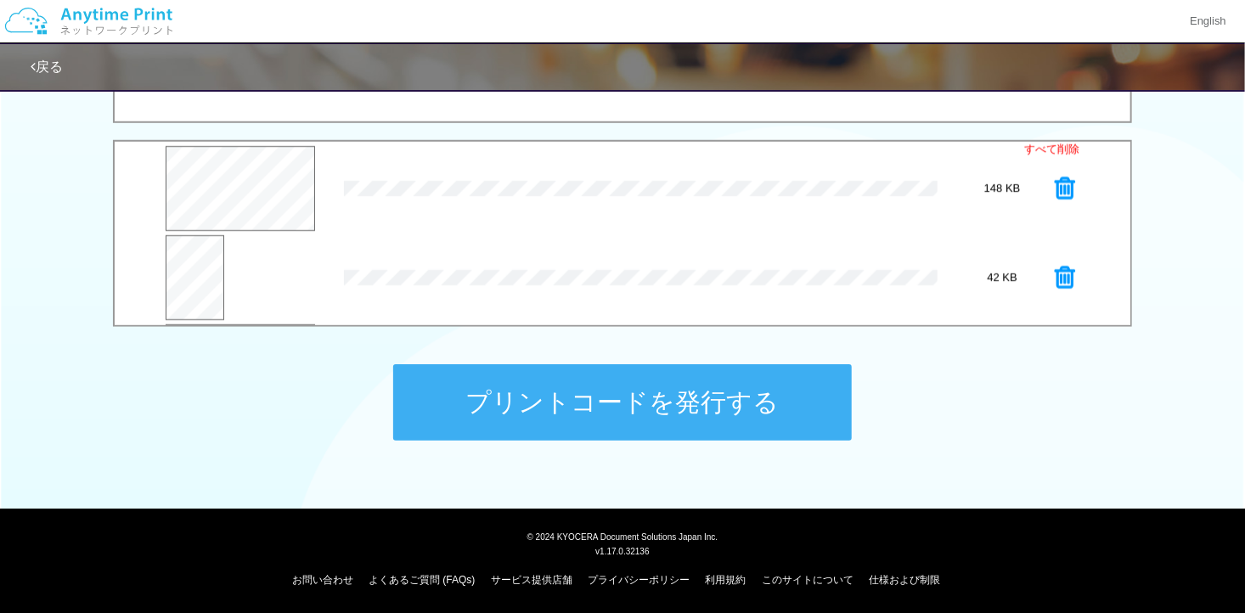
scroll to position [508, 0]
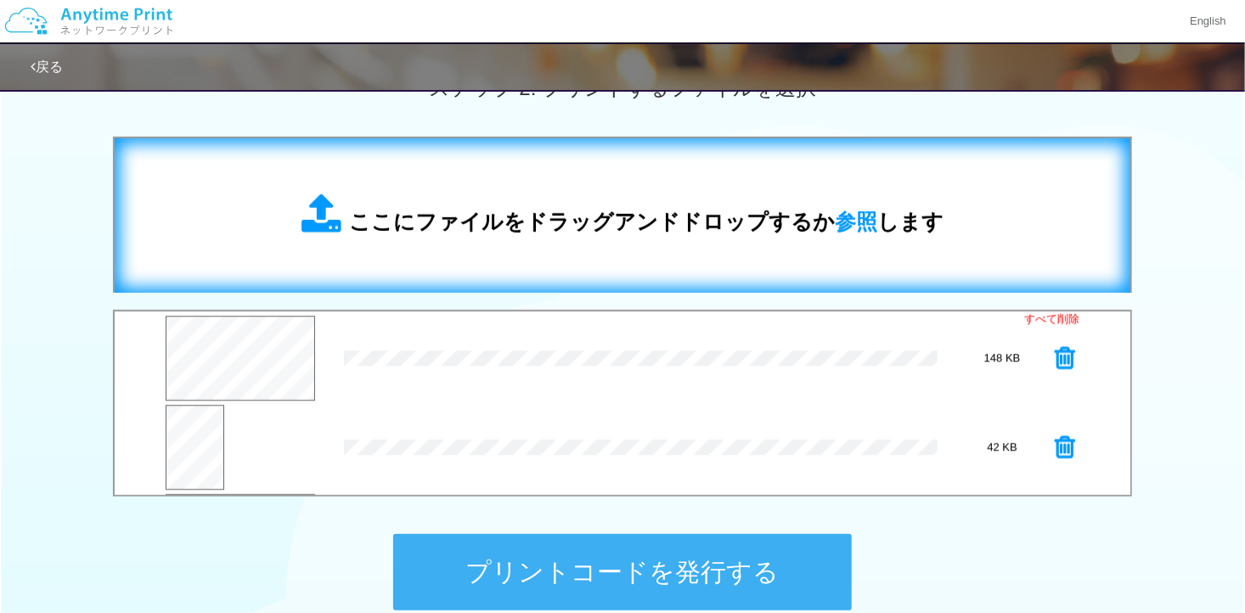
click at [612, 189] on div "ここにファイルをドラッグアンドドロップするか 参照 します" at bounding box center [623, 215] width 982 height 121
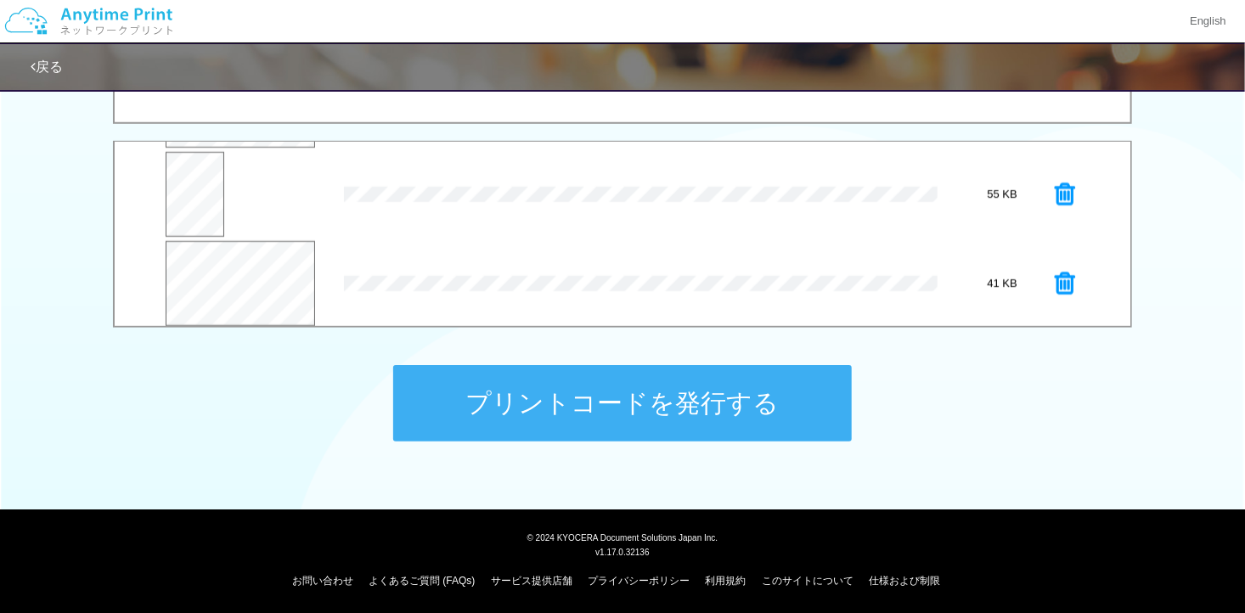
scroll to position [623, 0]
click at [200, 276] on button "プレビュー" at bounding box center [195, 289] width 59 height 39
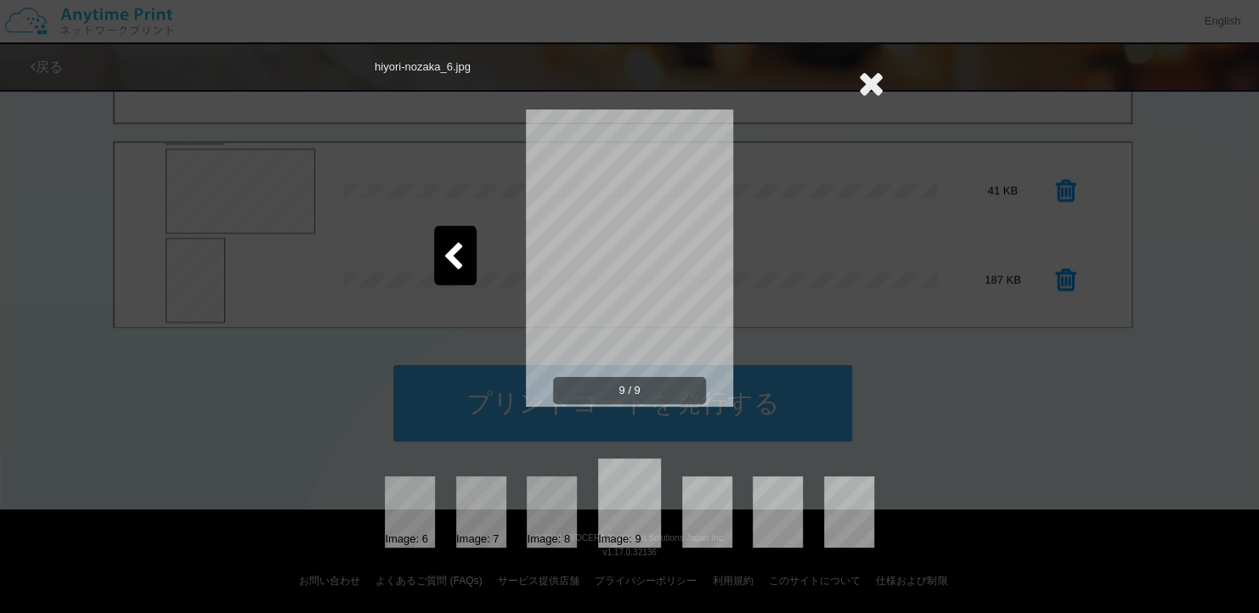
click at [445, 250] on icon at bounding box center [453, 258] width 21 height 30
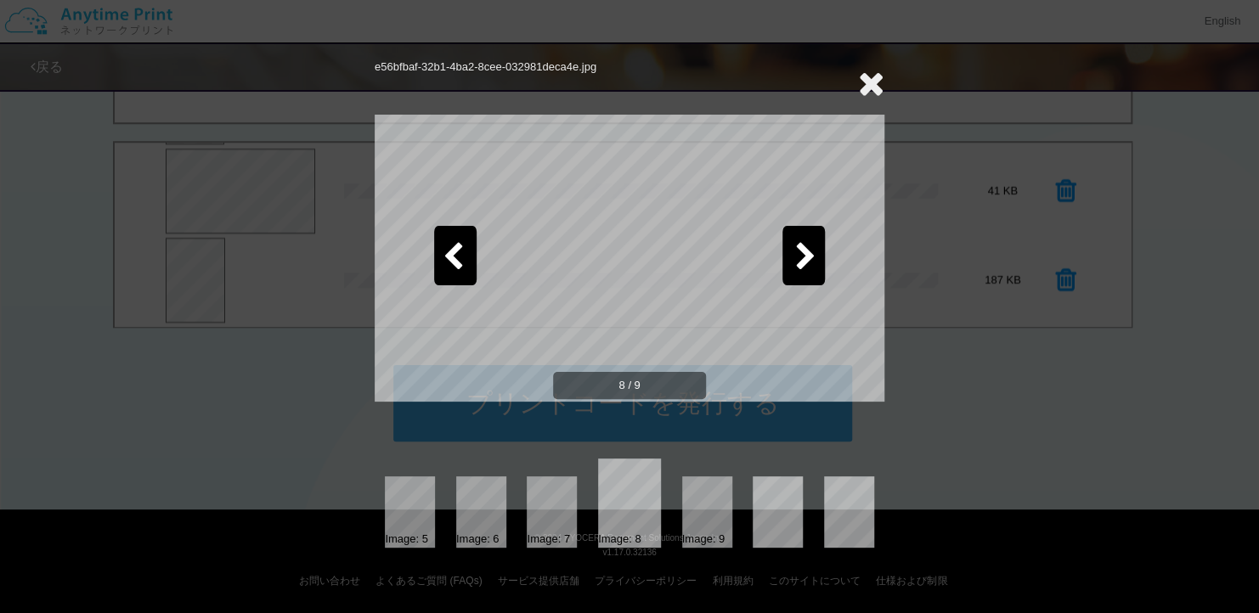
click at [445, 250] on icon at bounding box center [453, 258] width 21 height 30
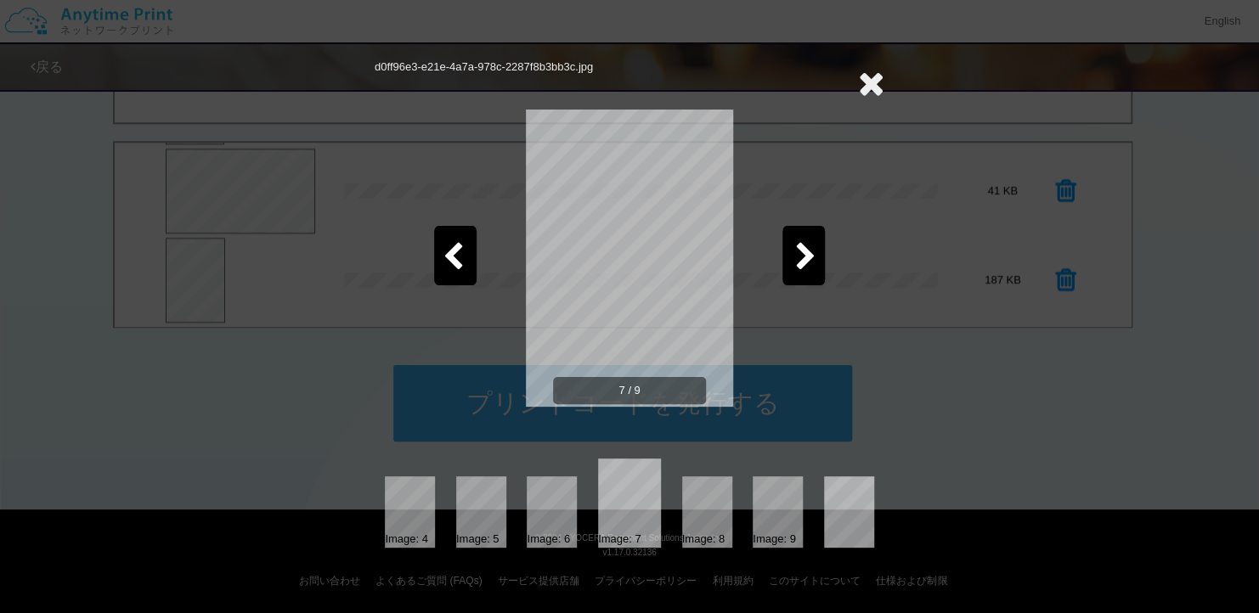
click at [445, 250] on icon at bounding box center [453, 258] width 21 height 30
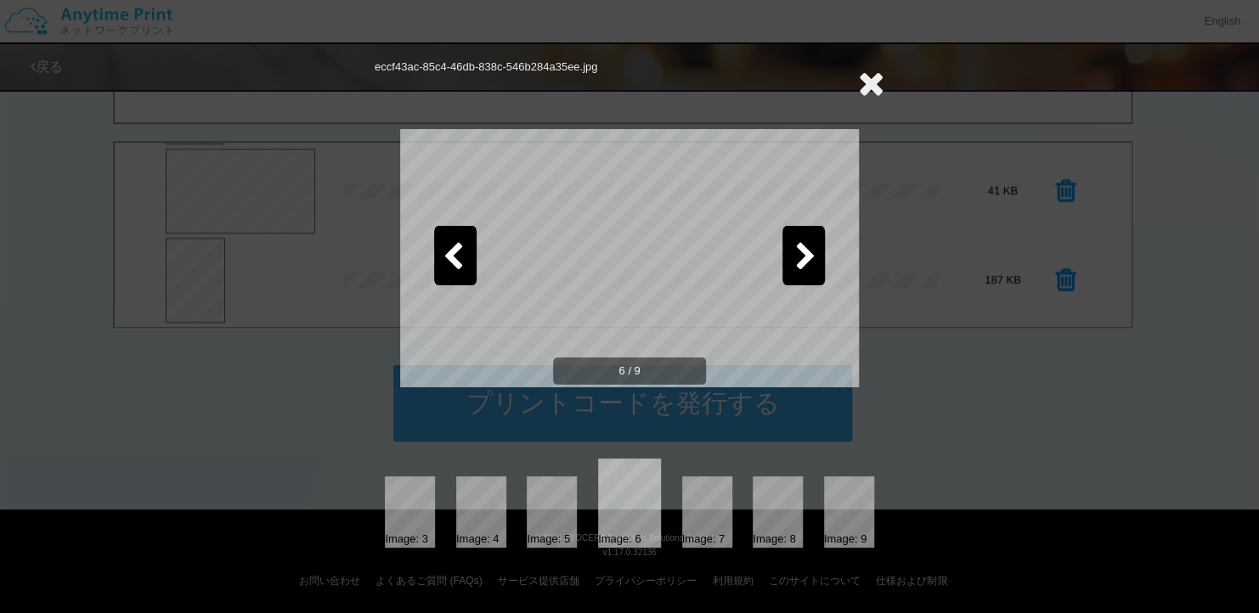
click at [445, 250] on icon at bounding box center [453, 258] width 21 height 30
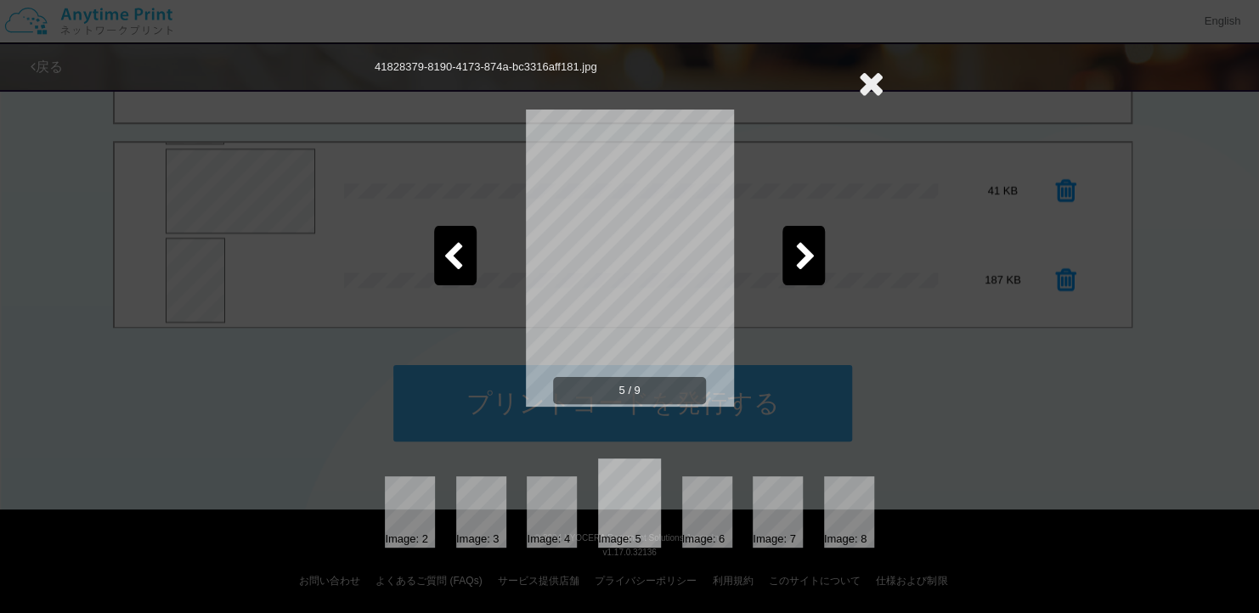
click at [802, 232] on div at bounding box center [803, 255] width 42 height 59
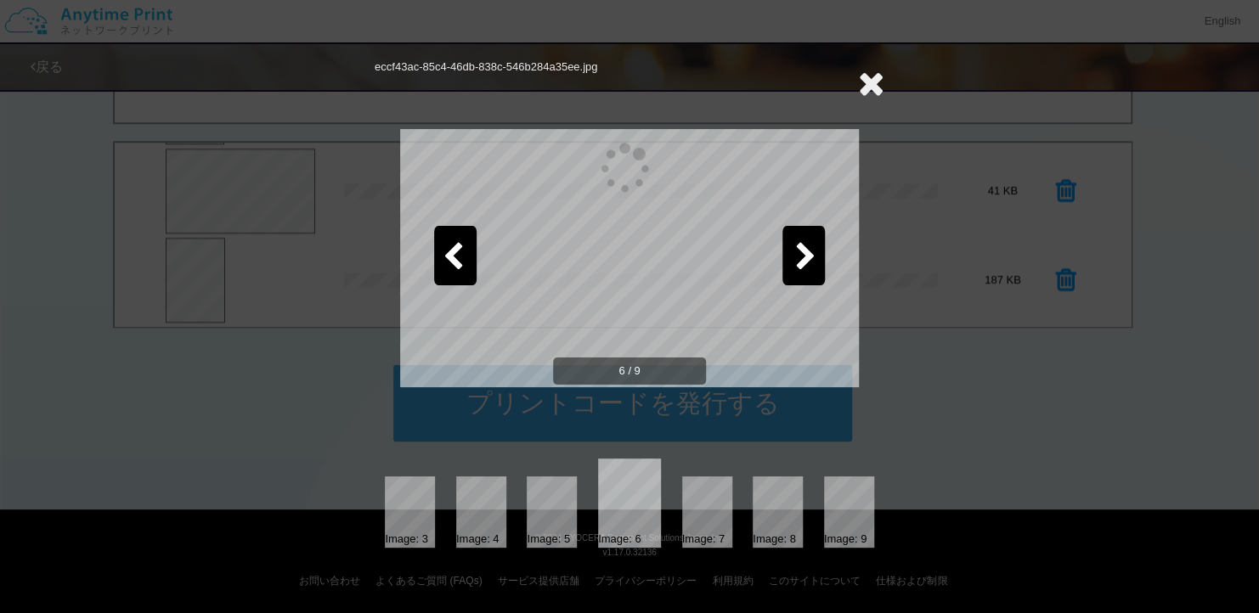
click at [802, 232] on div at bounding box center [803, 255] width 42 height 59
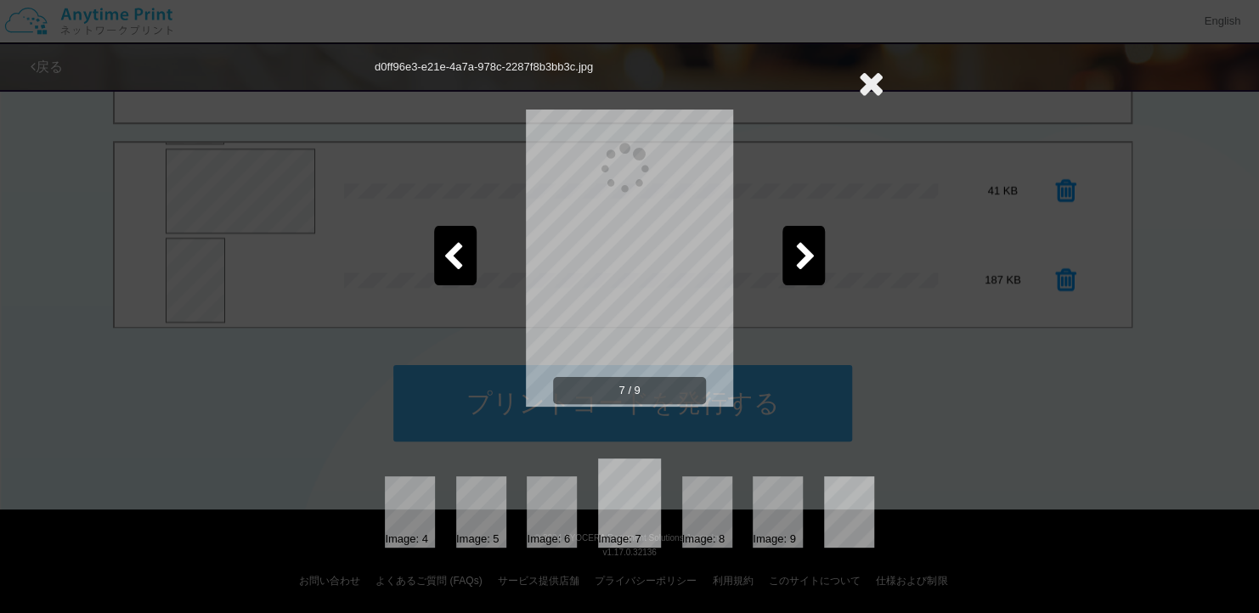
click at [802, 232] on div at bounding box center [803, 255] width 42 height 59
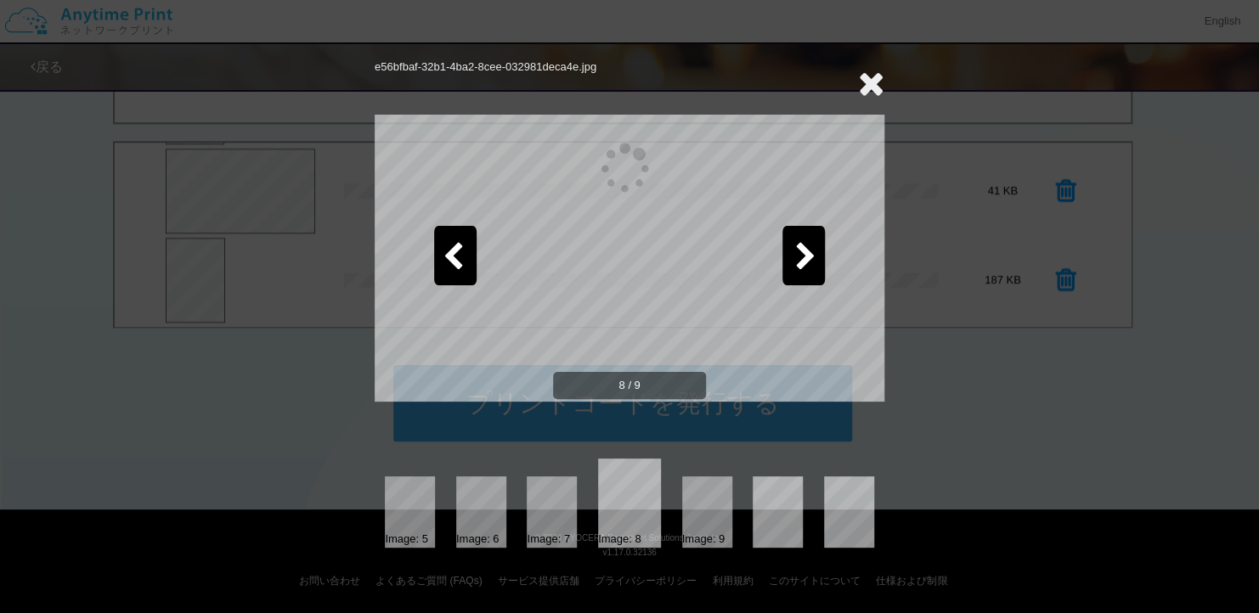
click at [802, 232] on div at bounding box center [803, 255] width 42 height 59
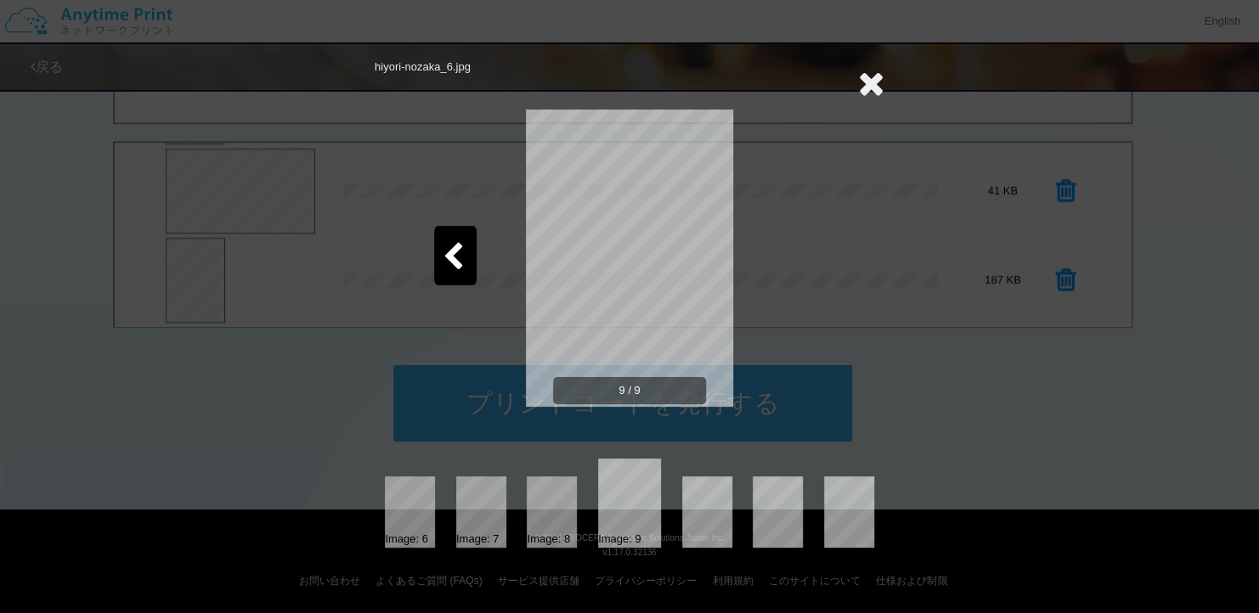
click at [872, 76] on icon at bounding box center [871, 83] width 26 height 34
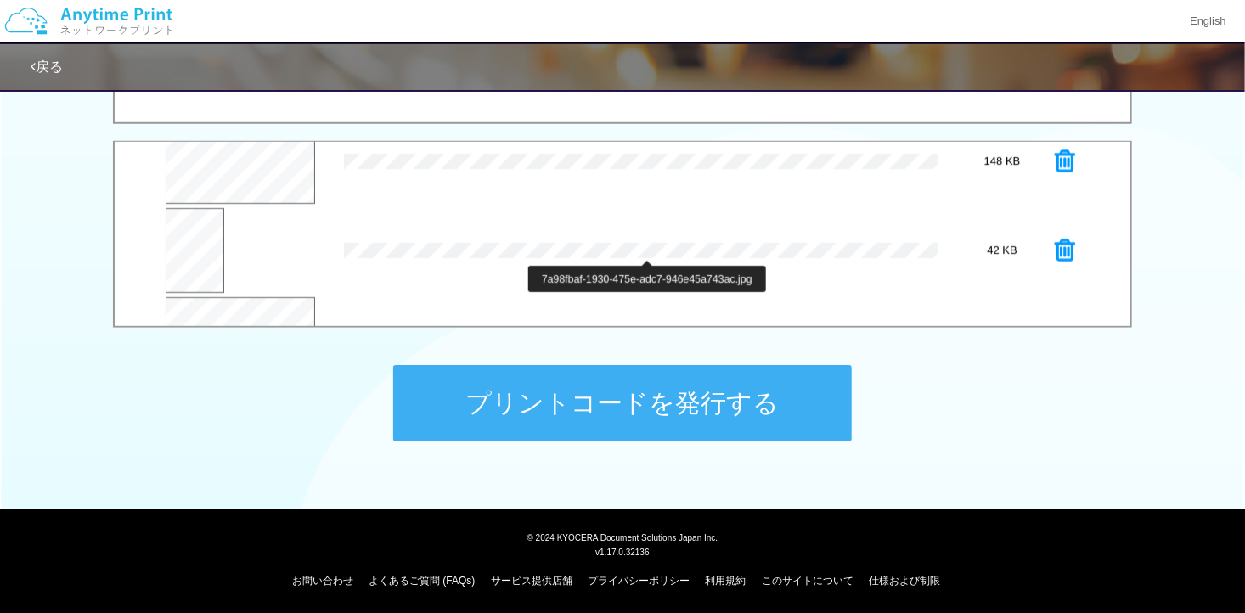
scroll to position [0, 0]
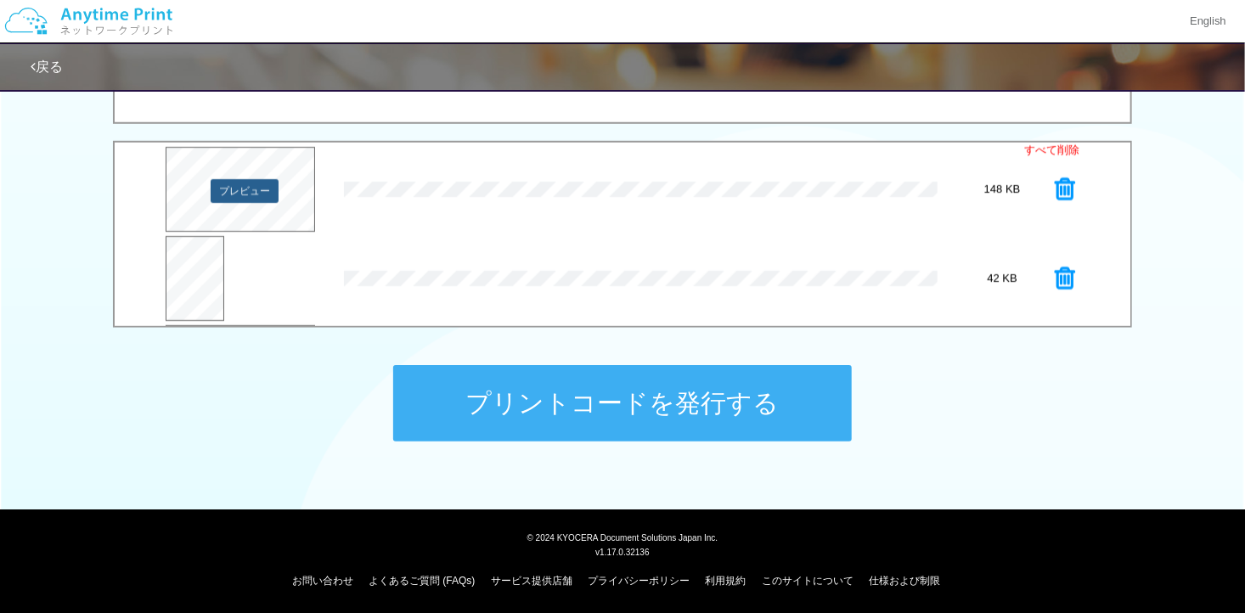
click at [248, 184] on button "プレビュー" at bounding box center [245, 191] width 68 height 24
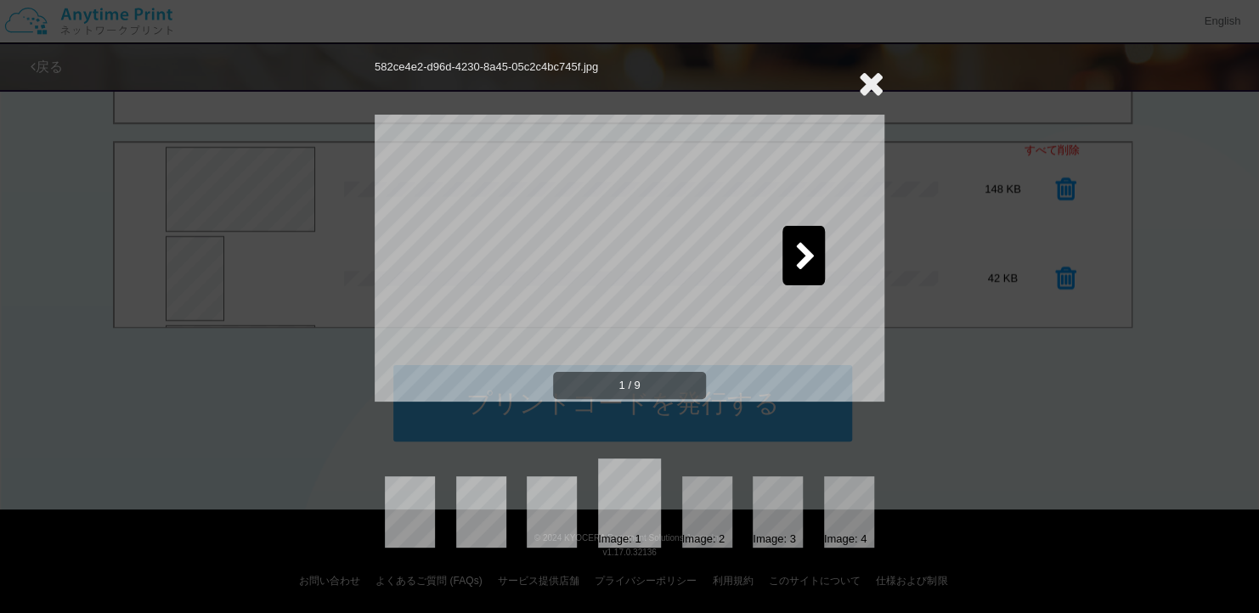
click at [875, 78] on icon at bounding box center [871, 83] width 26 height 34
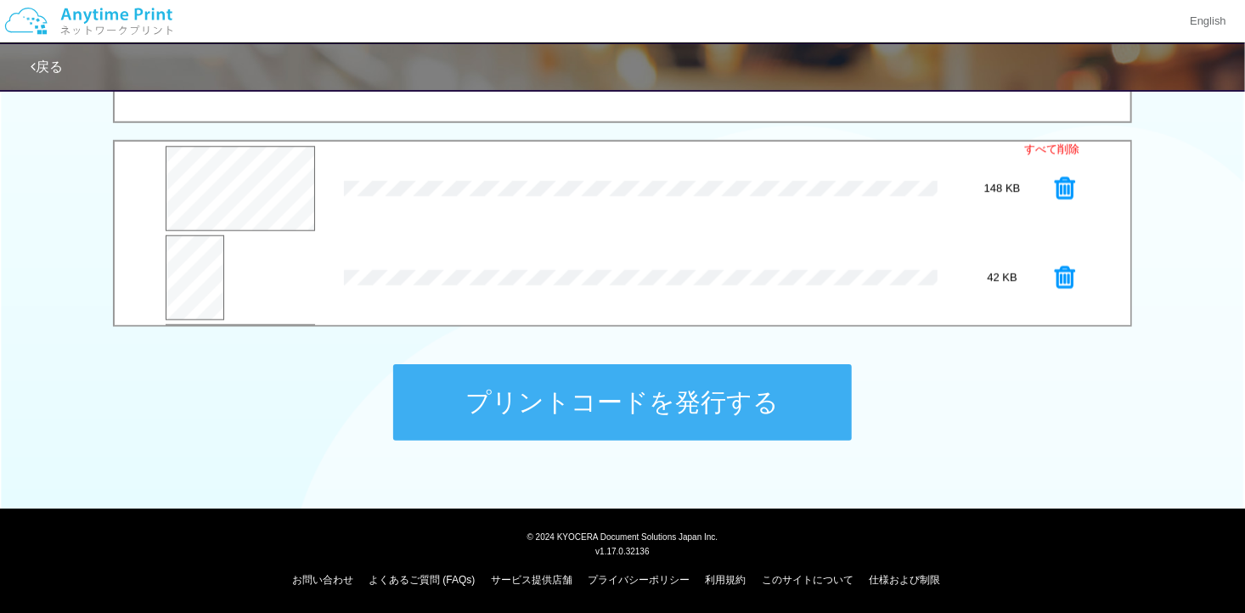
scroll to position [677, 0]
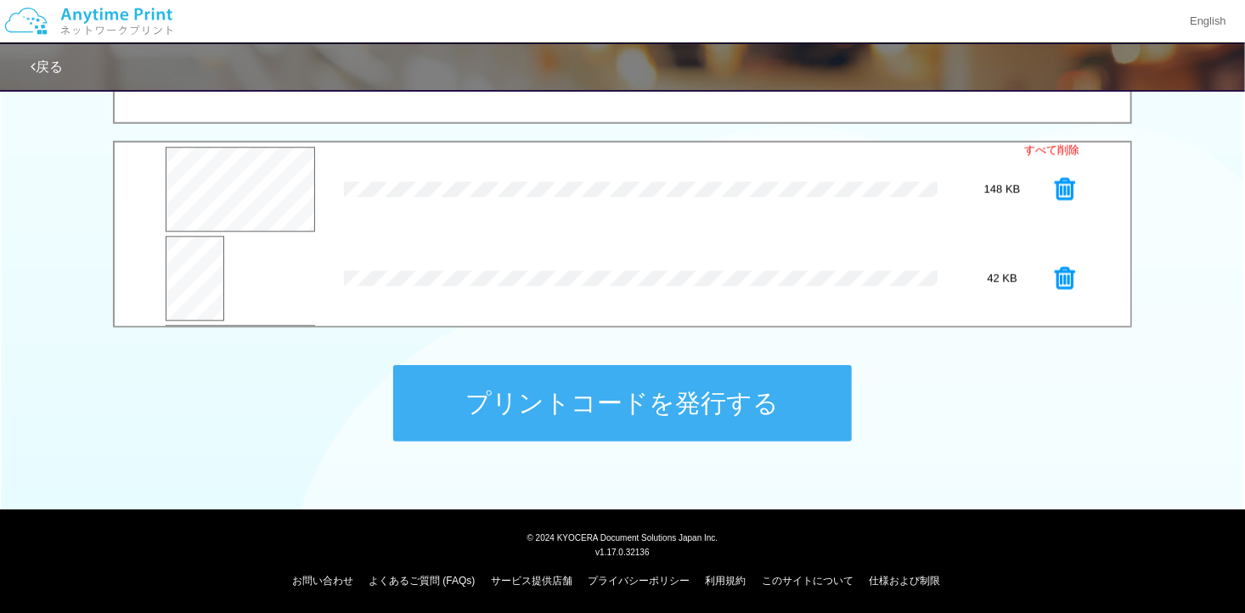
click at [1055, 195] on icon at bounding box center [1065, 189] width 20 height 25
click at [1055, 180] on icon at bounding box center [1065, 189] width 20 height 25
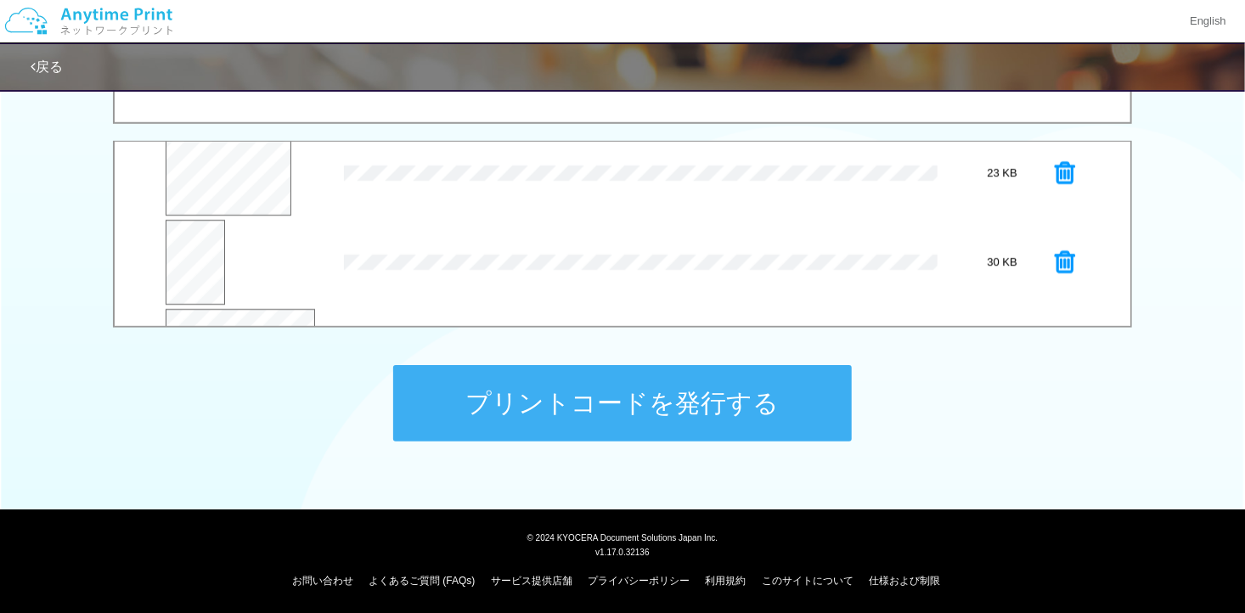
scroll to position [275, 0]
click at [277, 191] on button "プレビュー" at bounding box center [245, 184] width 68 height 24
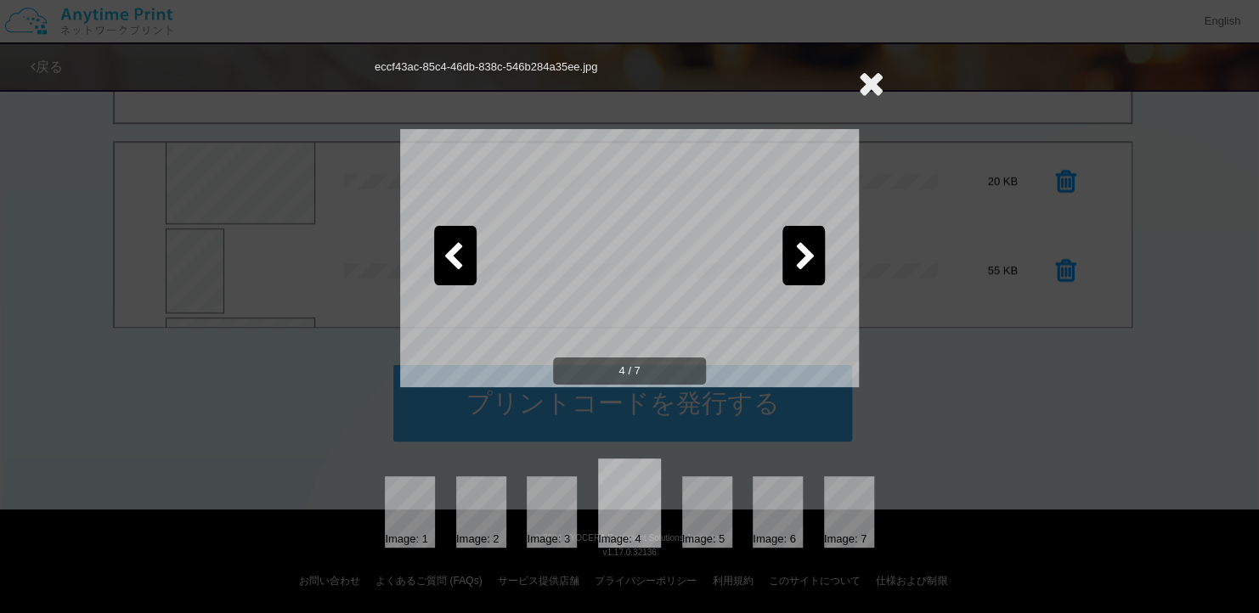
click at [872, 86] on icon at bounding box center [871, 83] width 26 height 34
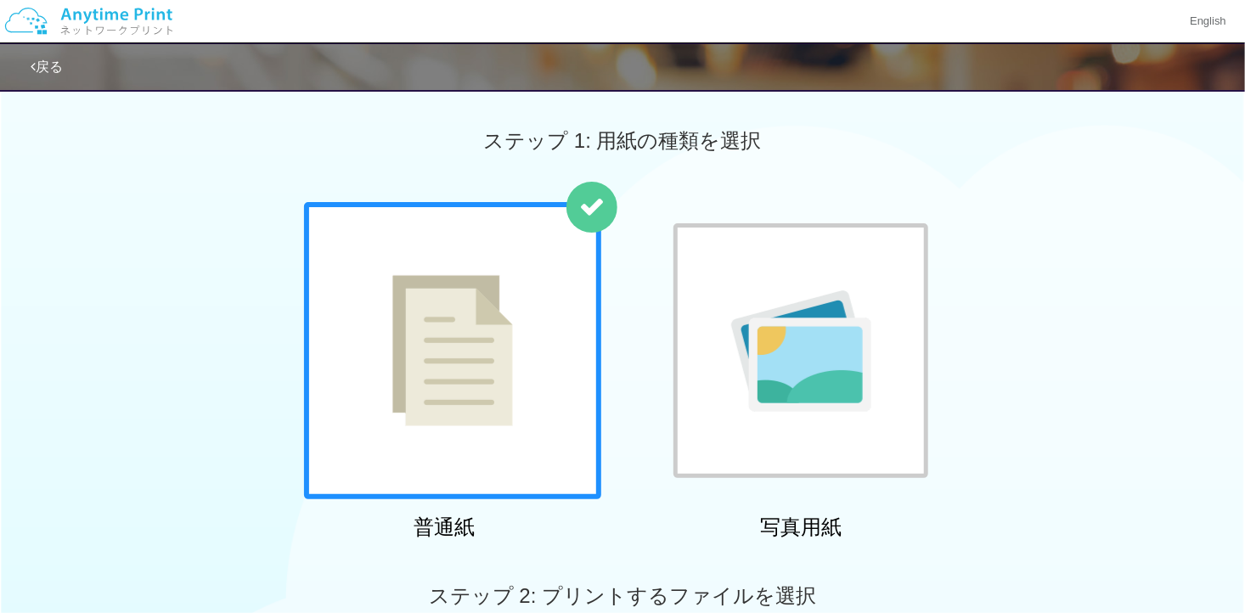
click at [766, 313] on img at bounding box center [801, 351] width 140 height 121
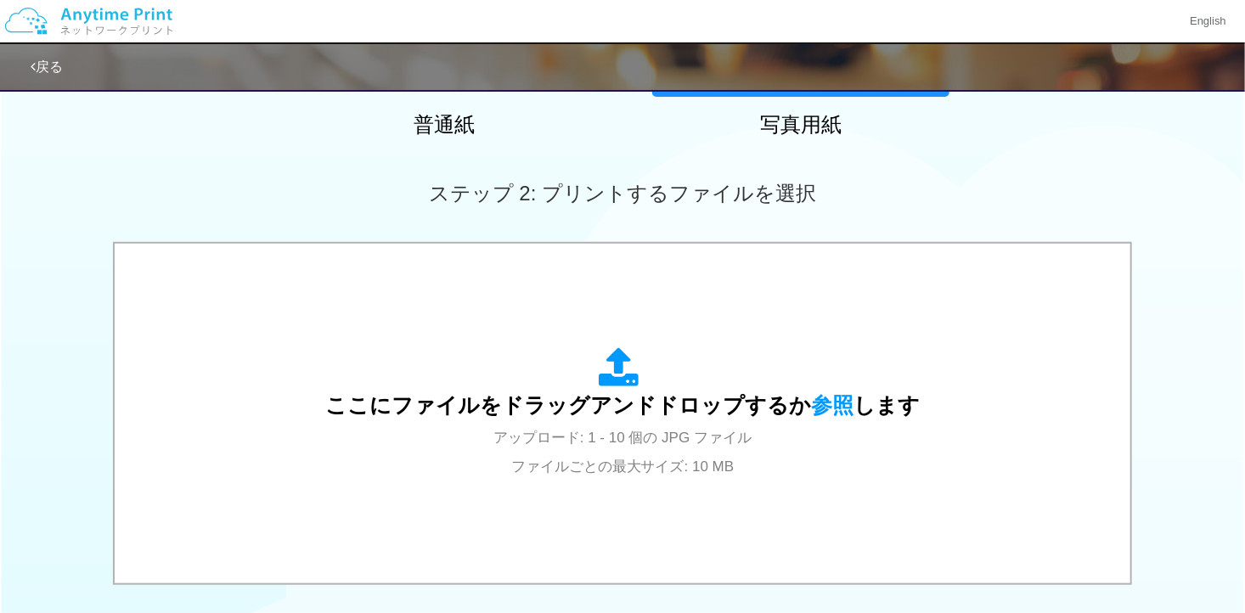
scroll to position [510, 0]
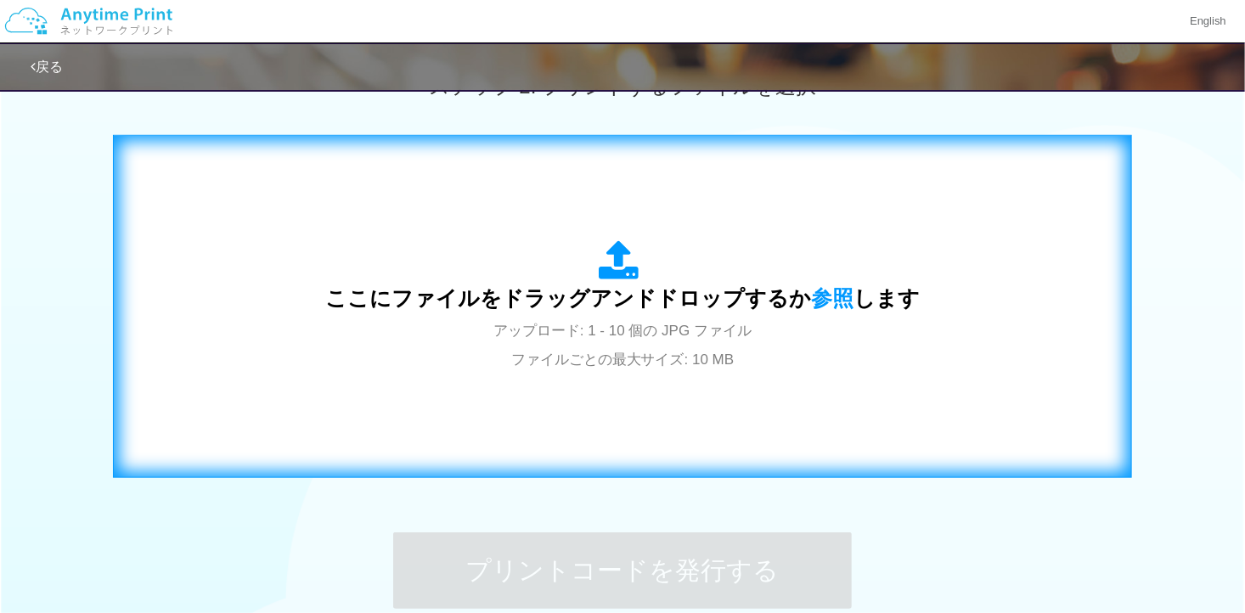
click at [721, 325] on span "アップロード: 1 - 10 個の JPG ファイル ファイルごとの最大サイズ: 10 MB" at bounding box center [623, 345] width 258 height 45
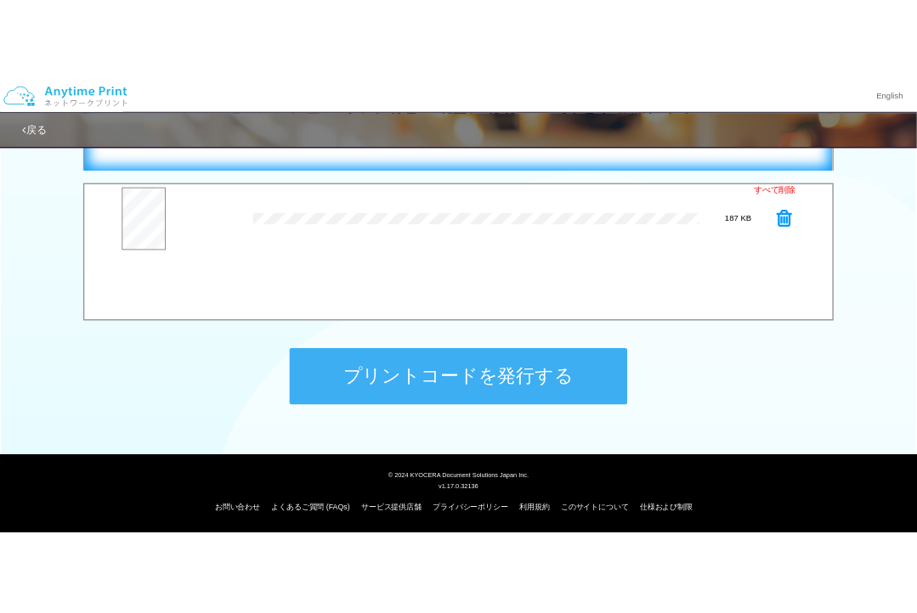
scroll to position [424, 0]
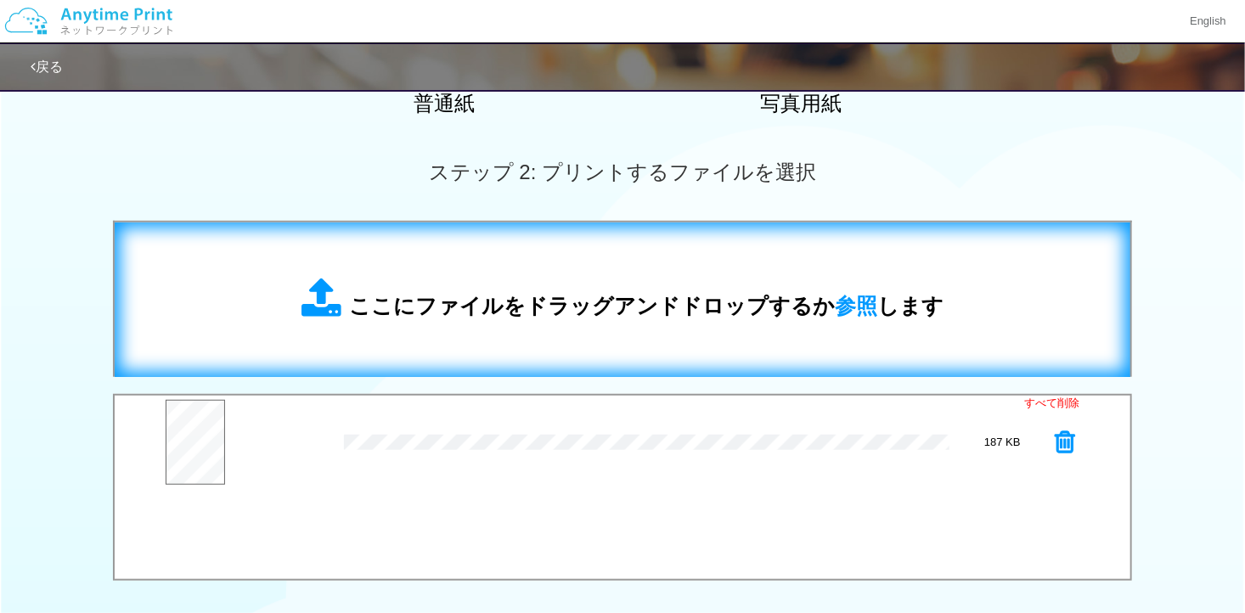
click at [518, 266] on div "ここにファイルをドラッグアンドドロップするか 参照 します" at bounding box center [623, 300] width 982 height 121
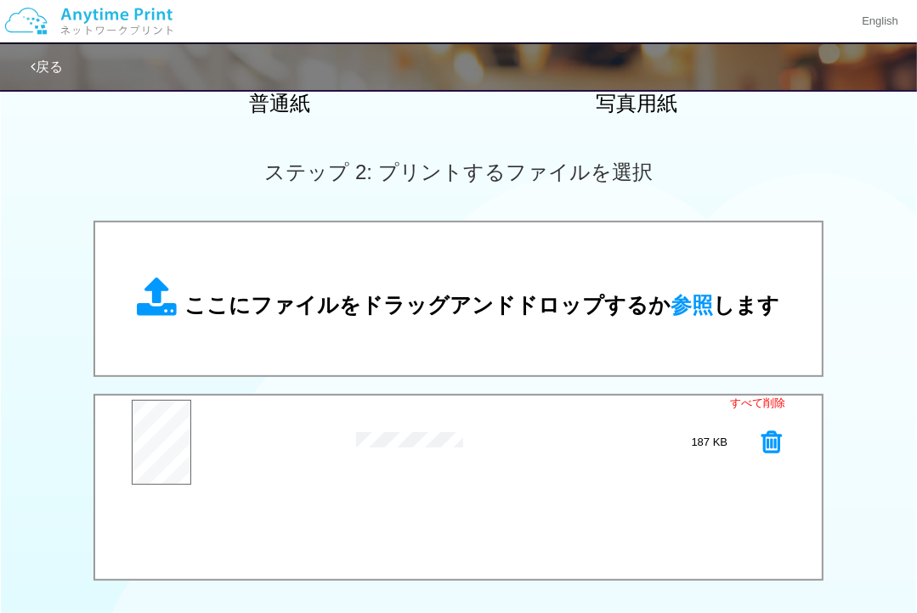
click at [774, 443] on icon at bounding box center [771, 442] width 20 height 25
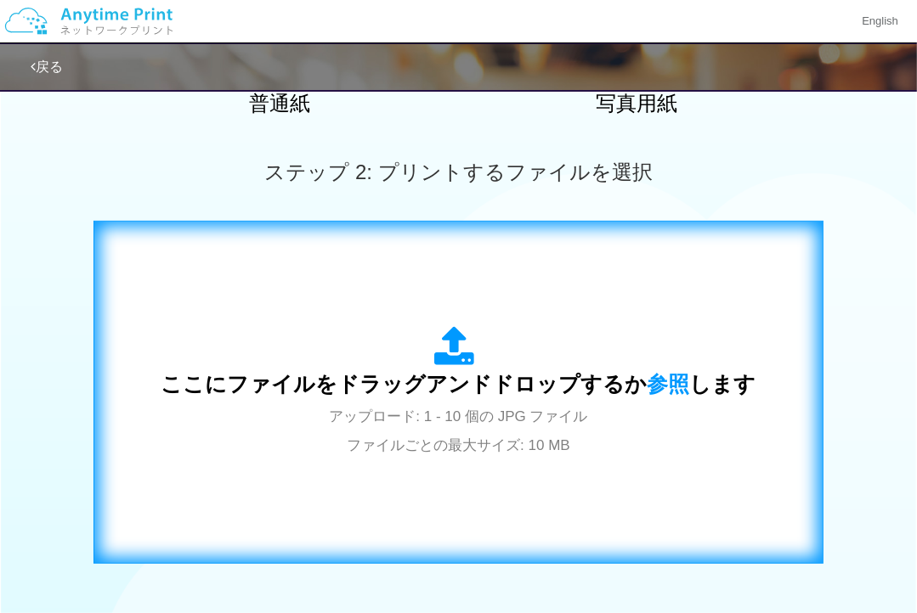
click at [633, 307] on div "ここにファイルをドラッグアンドドロップするか 参照 します アップロード: 1 - 10 個の JPG ファイル ファイルごとの最大サイズ: 10 MB" at bounding box center [458, 393] width 694 height 308
